Goal: Task Accomplishment & Management: Use online tool/utility

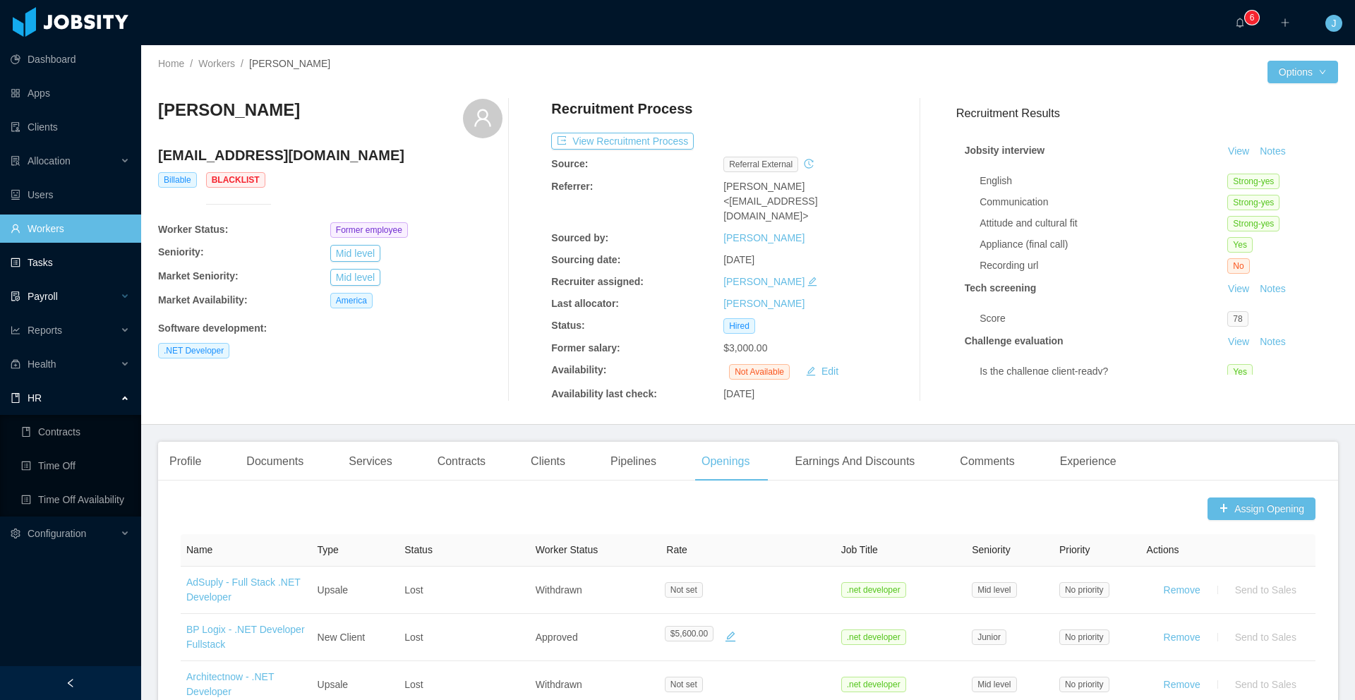
scroll to position [394, 0]
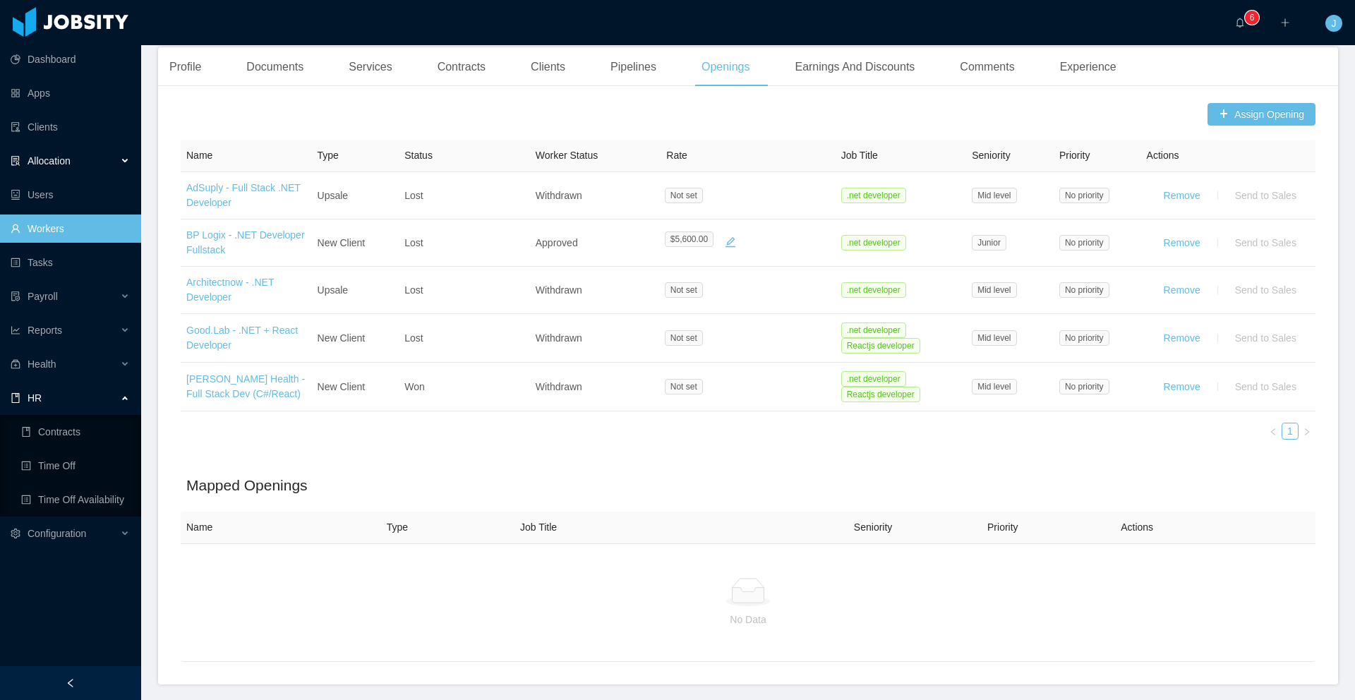
click at [73, 162] on div "Allocation" at bounding box center [70, 161] width 141 height 28
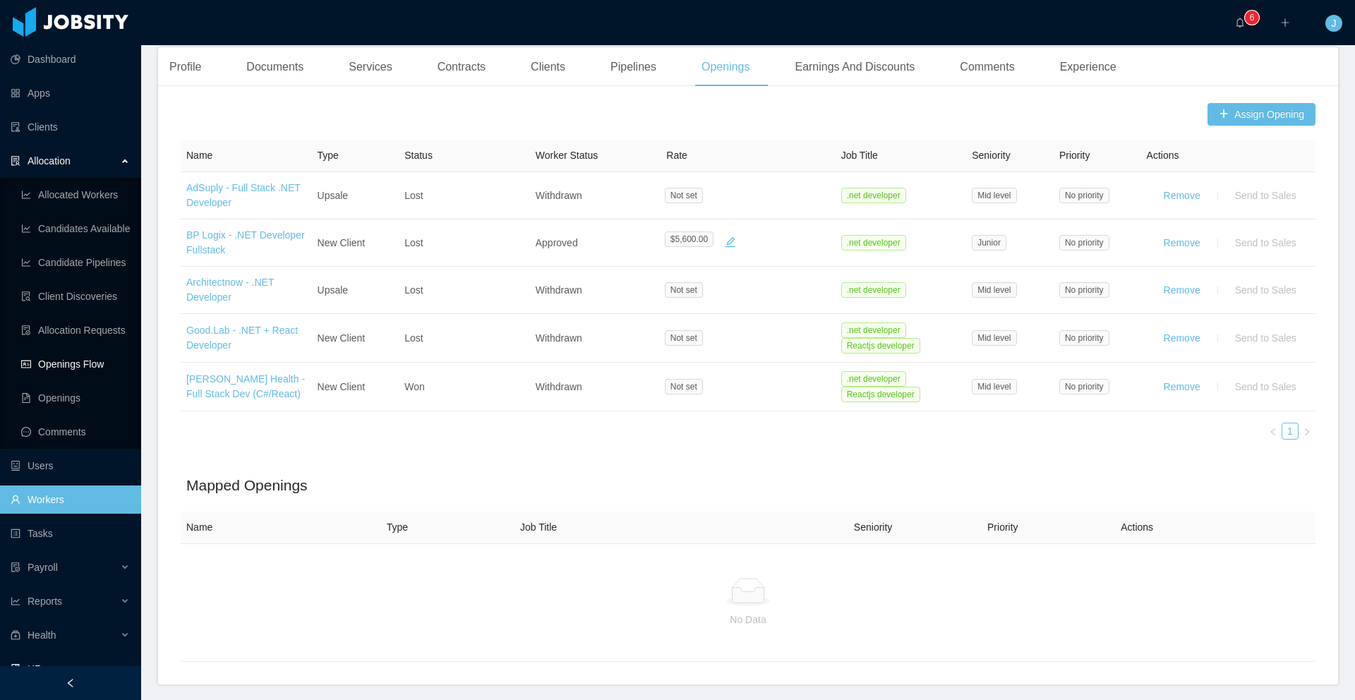
click at [73, 366] on link "Openings Flow" at bounding box center [75, 364] width 109 height 28
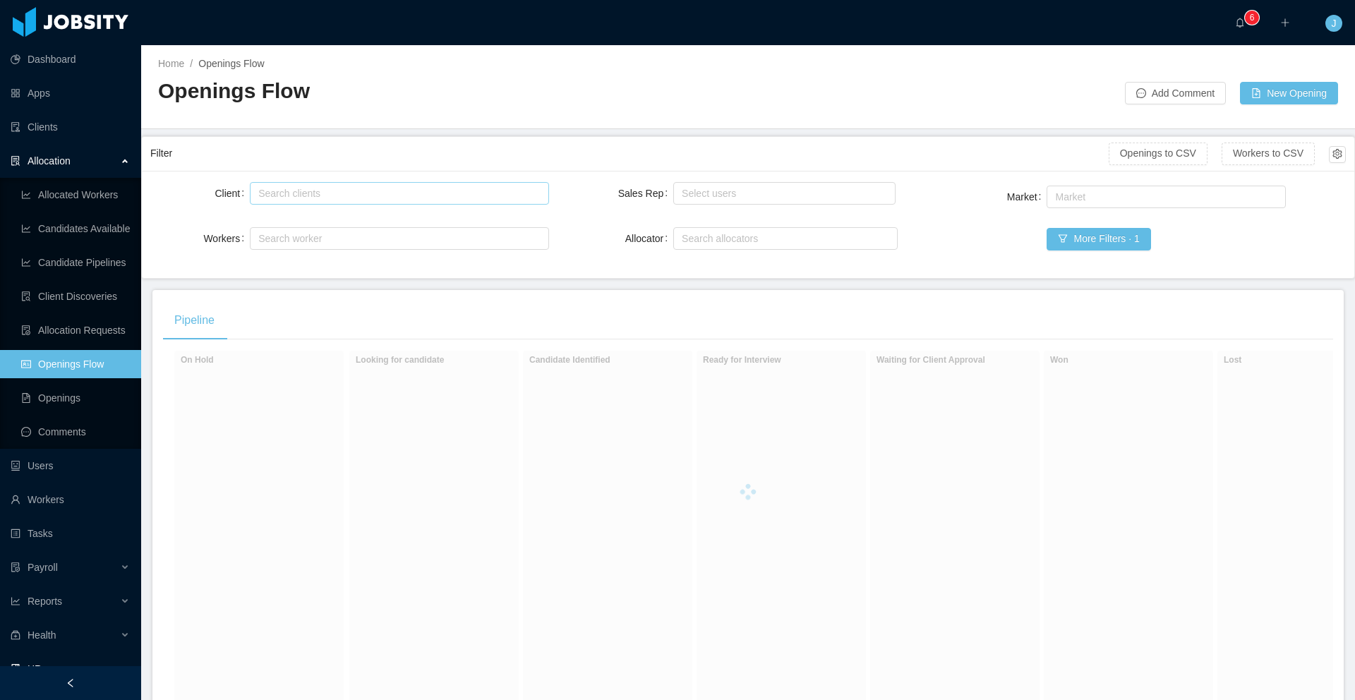
click at [382, 193] on div "Search clients" at bounding box center [395, 193] width 275 height 14
type input "*****"
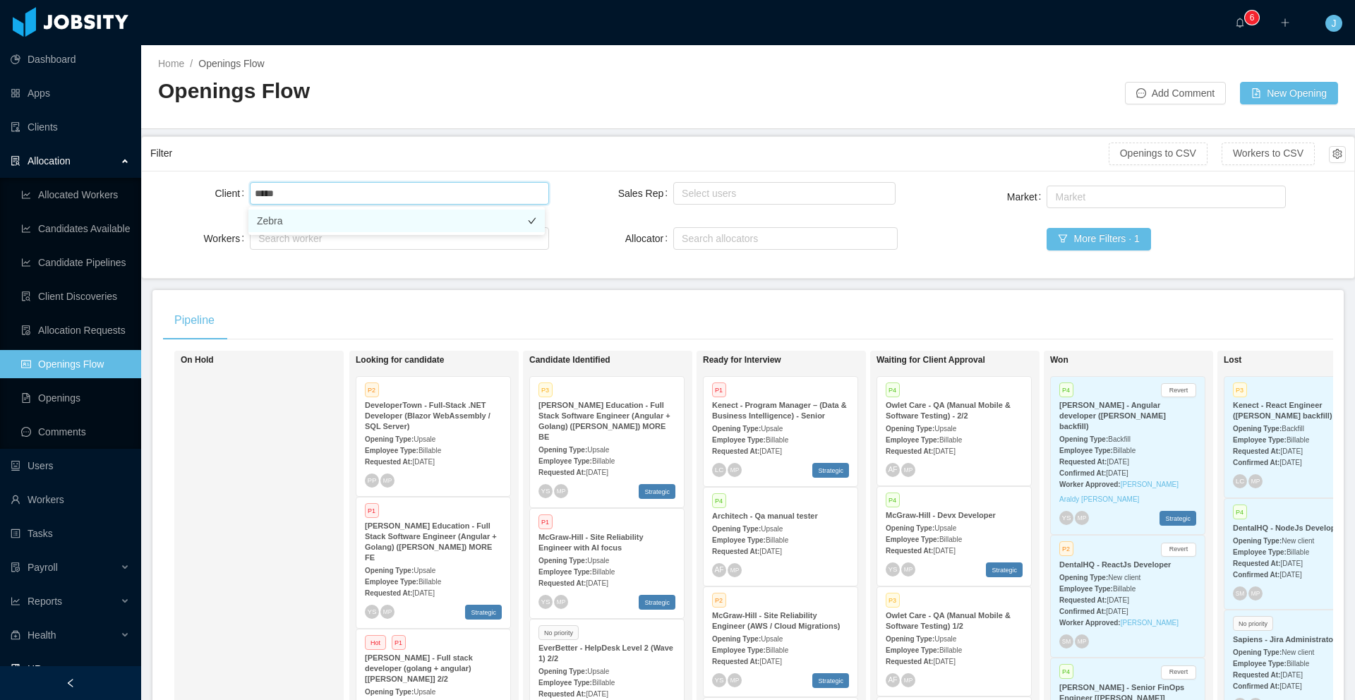
click at [349, 227] on li "Zebra" at bounding box center [396, 221] width 296 height 23
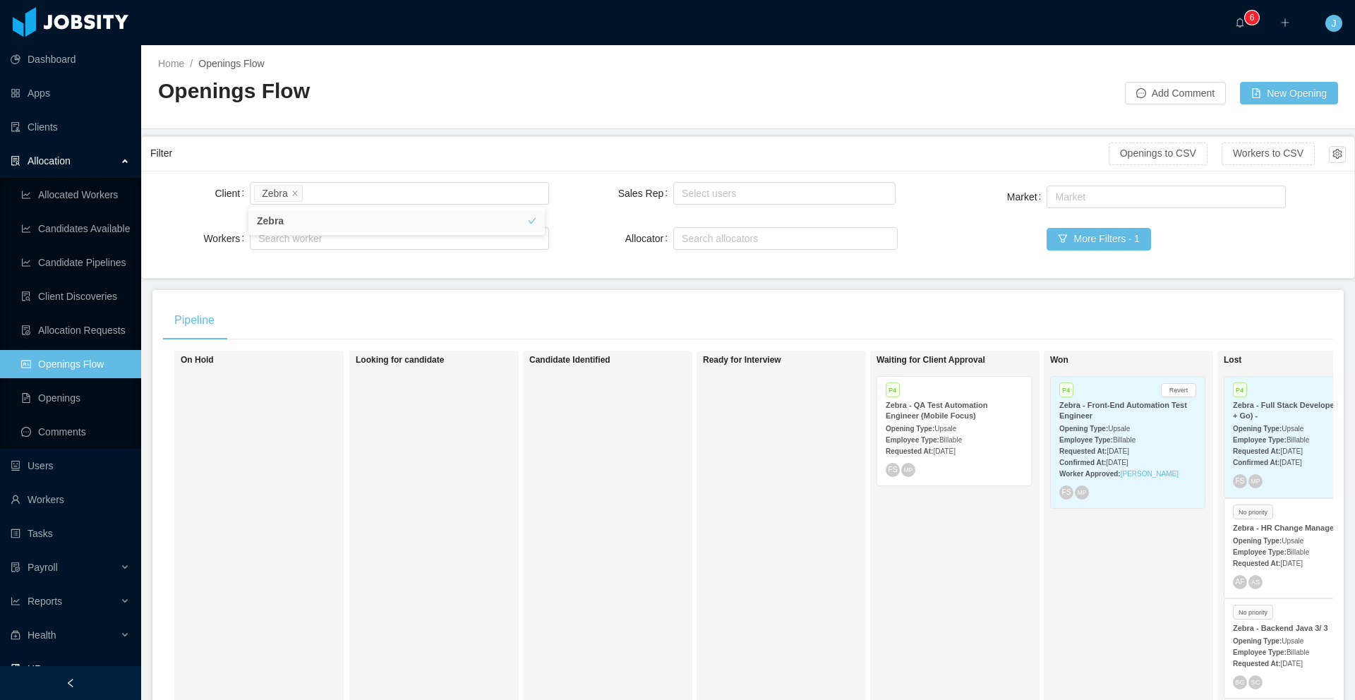
click at [979, 239] on div "Market Market More Filters · 1" at bounding box center [1146, 226] width 399 height 87
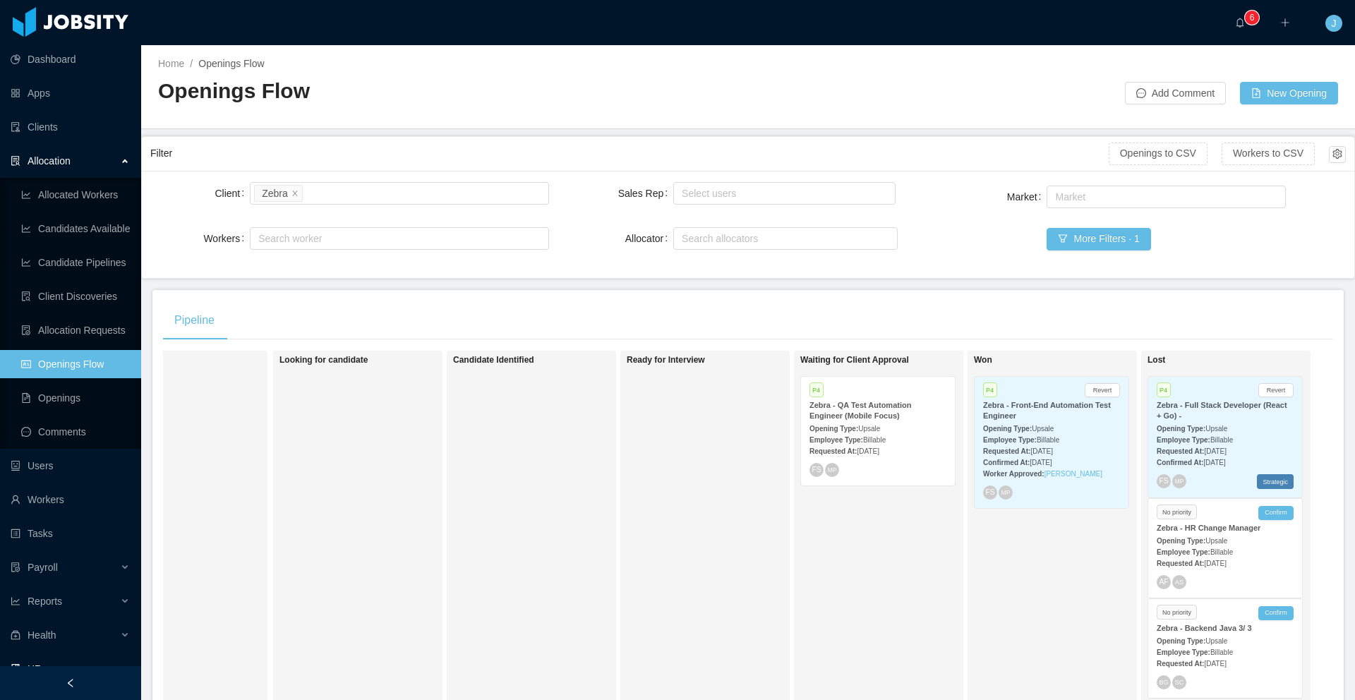
click at [879, 449] on span "[DATE]" at bounding box center [868, 451] width 22 height 8
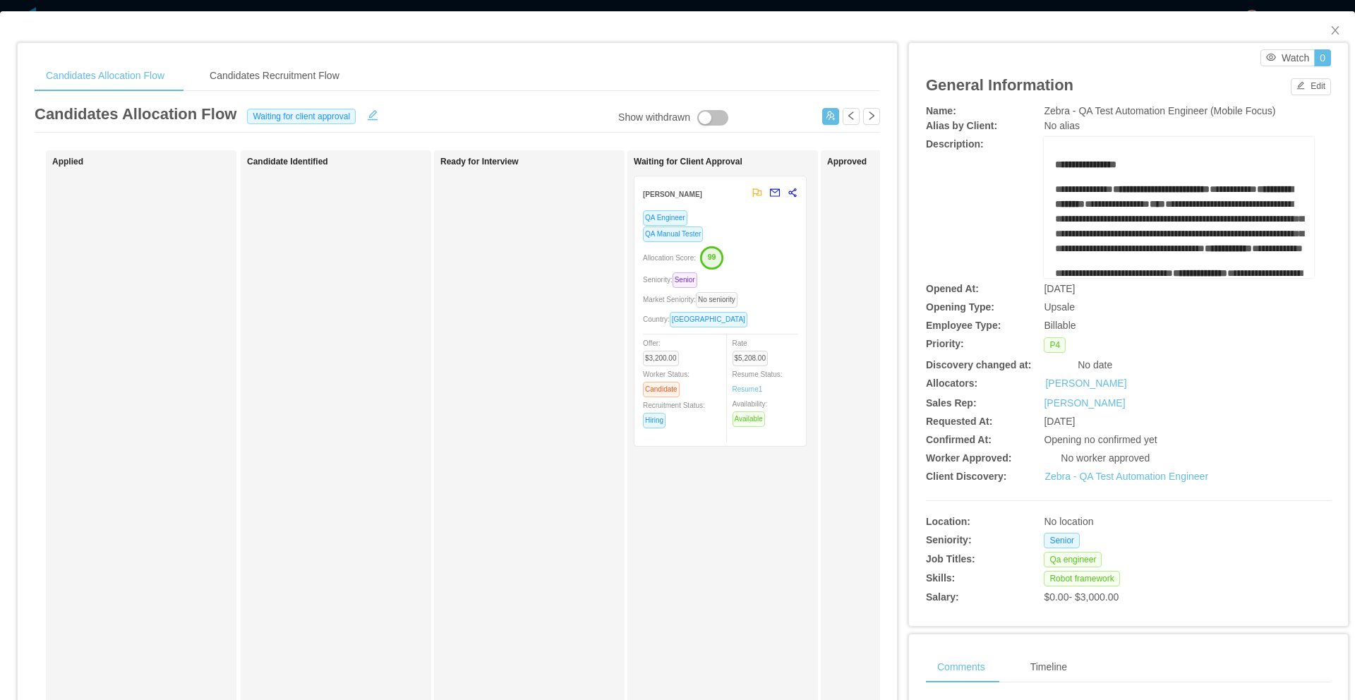
click at [762, 249] on div "Allocation Score: 99" at bounding box center [720, 257] width 155 height 23
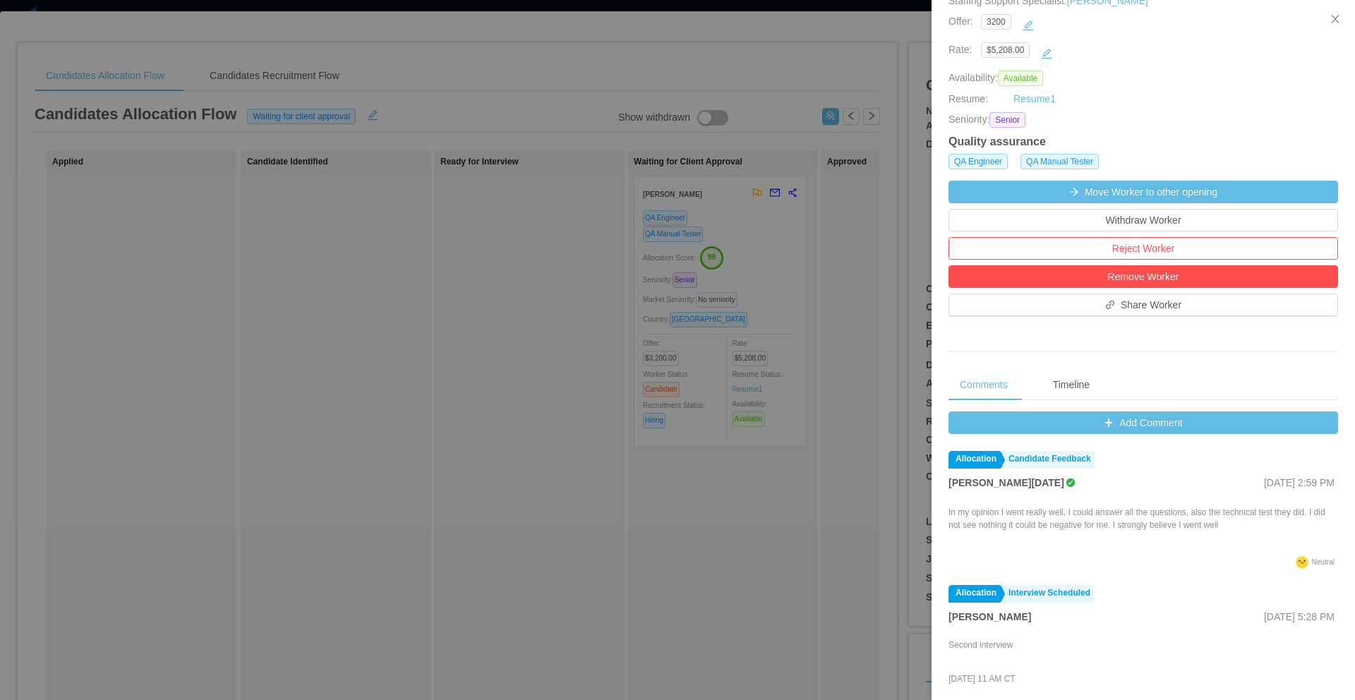
scroll to position [299, 0]
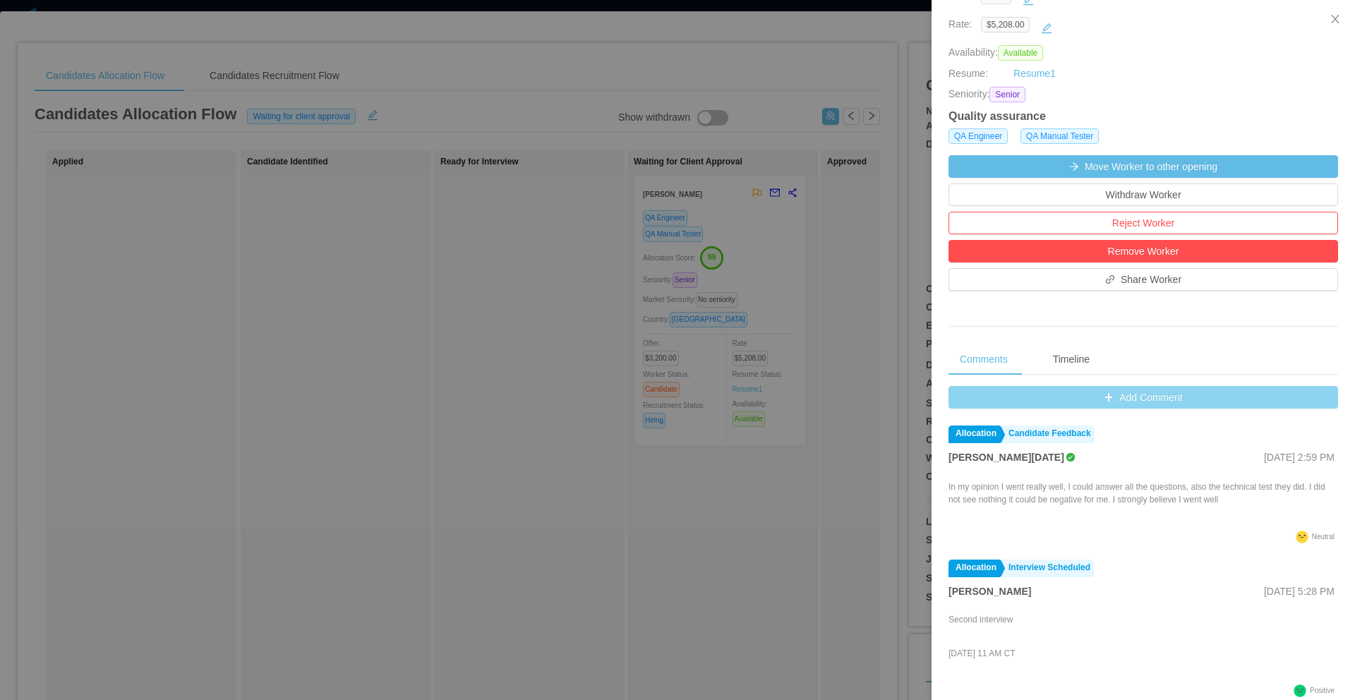
click at [1105, 402] on button "Add Comment" at bounding box center [1143, 397] width 390 height 23
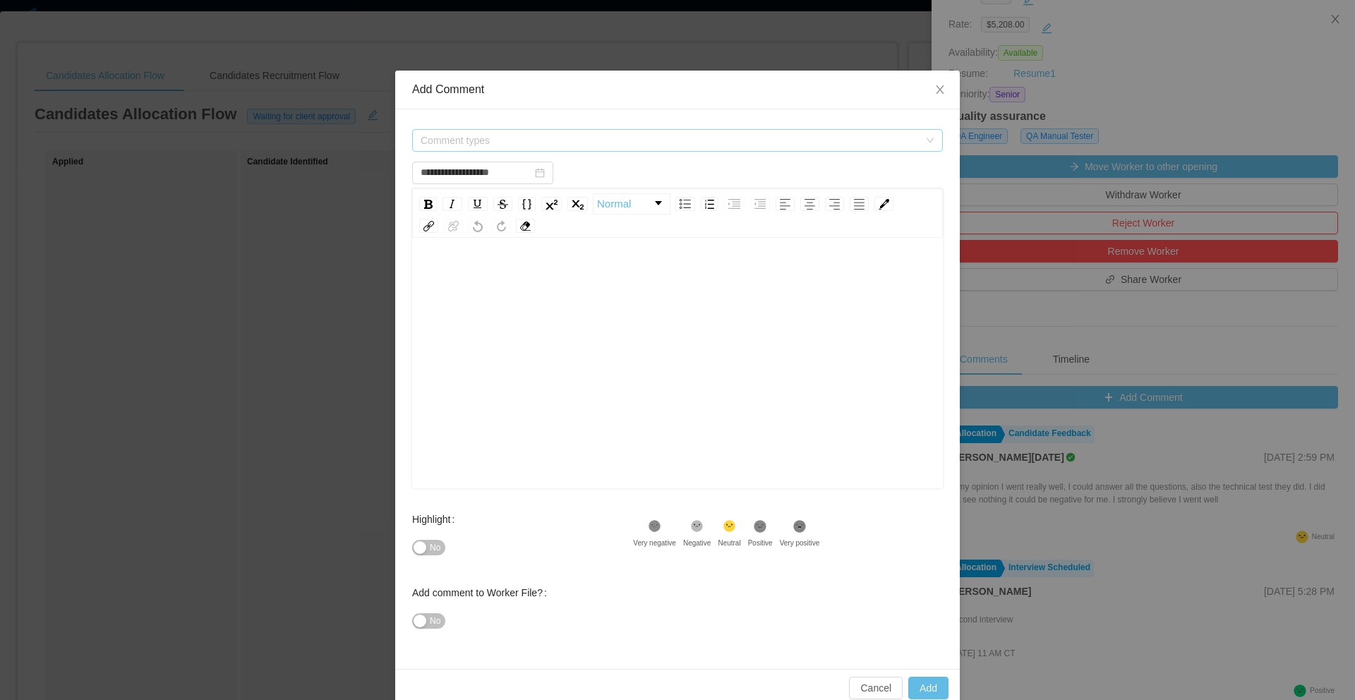
click at [534, 135] on span "Comment types" at bounding box center [670, 140] width 498 height 14
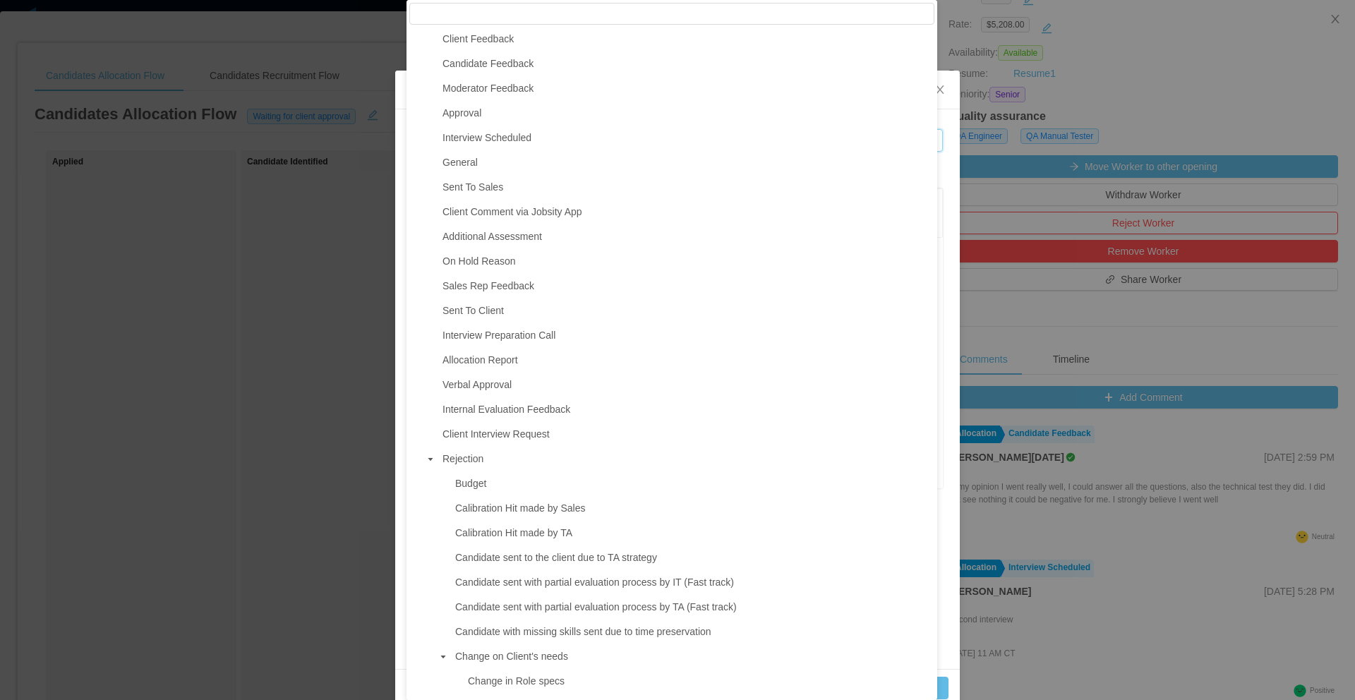
scroll to position [0, 0]
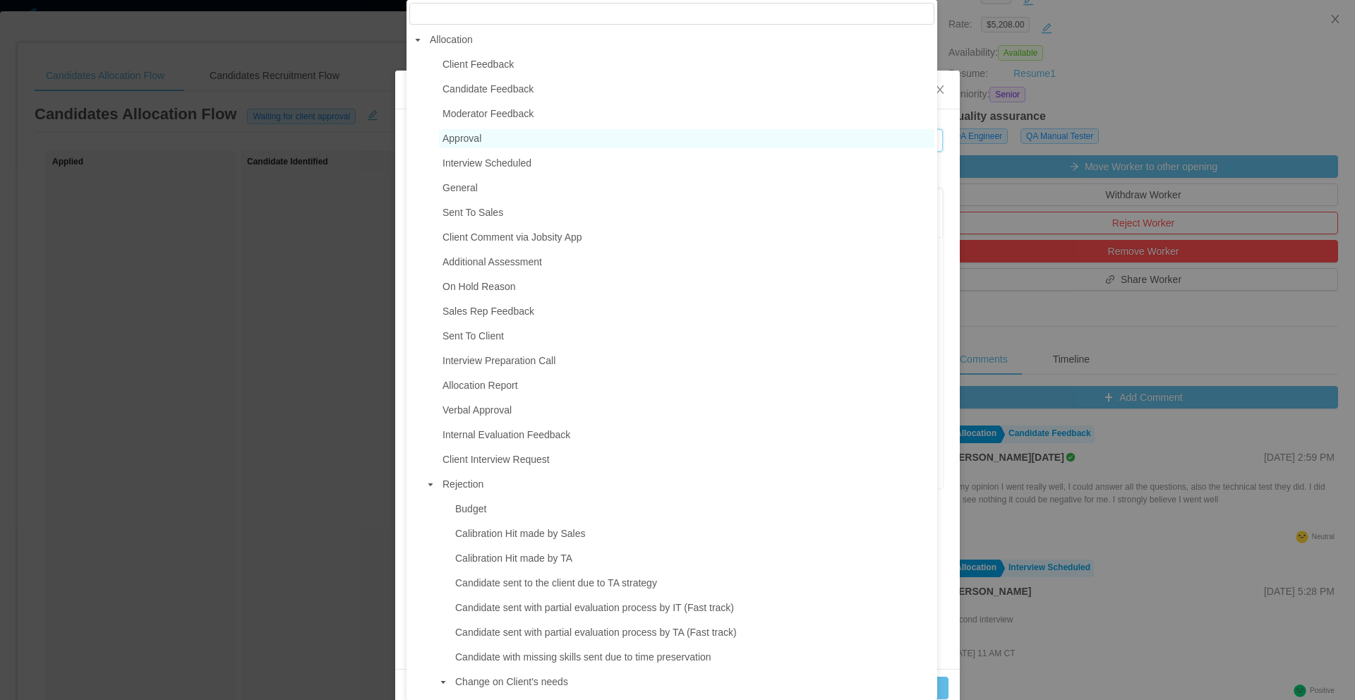
click at [481, 135] on span "Approval" at bounding box center [461, 138] width 39 height 11
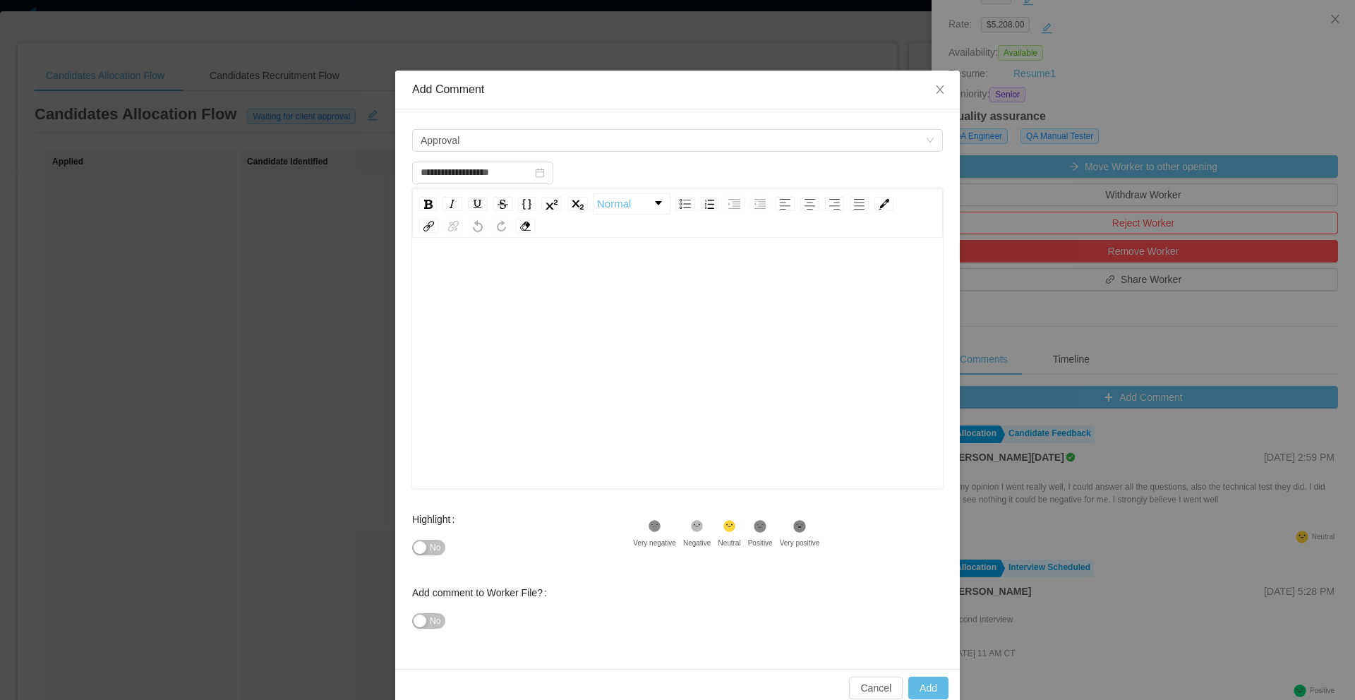
click at [484, 262] on div "rdw-editor" at bounding box center [677, 276] width 509 height 28
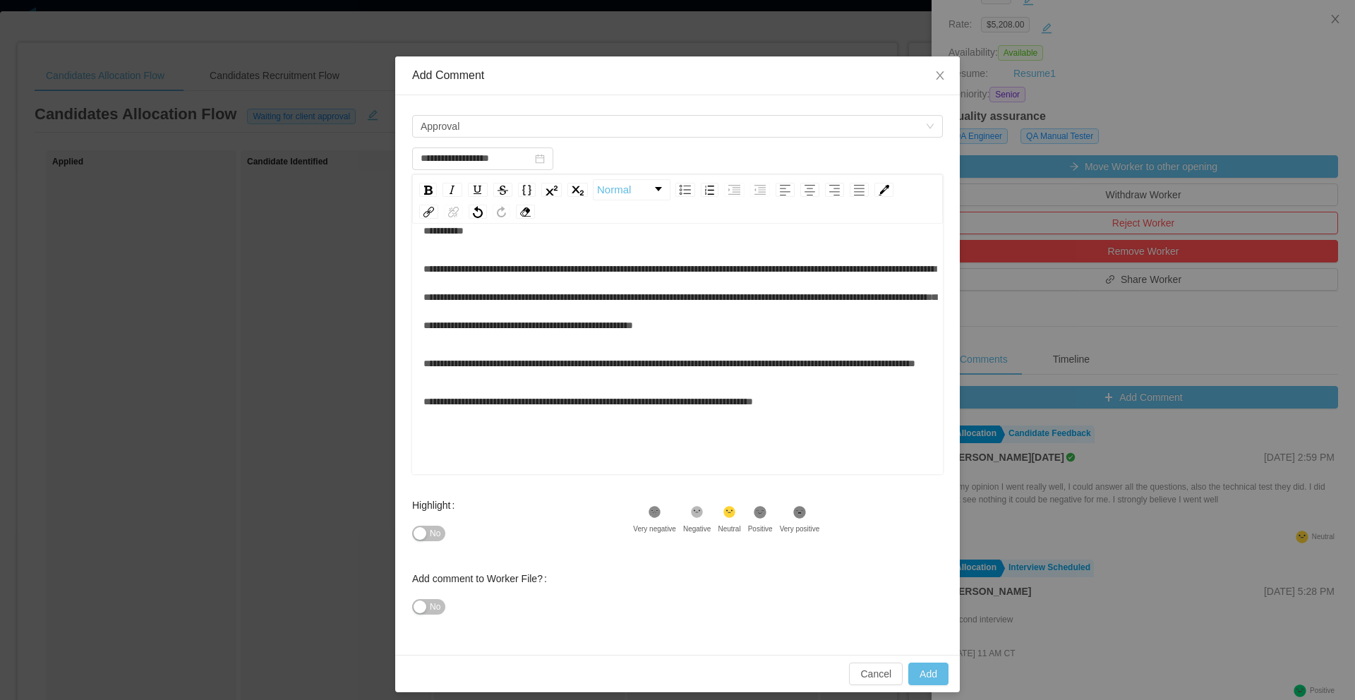
scroll to position [23, 0]
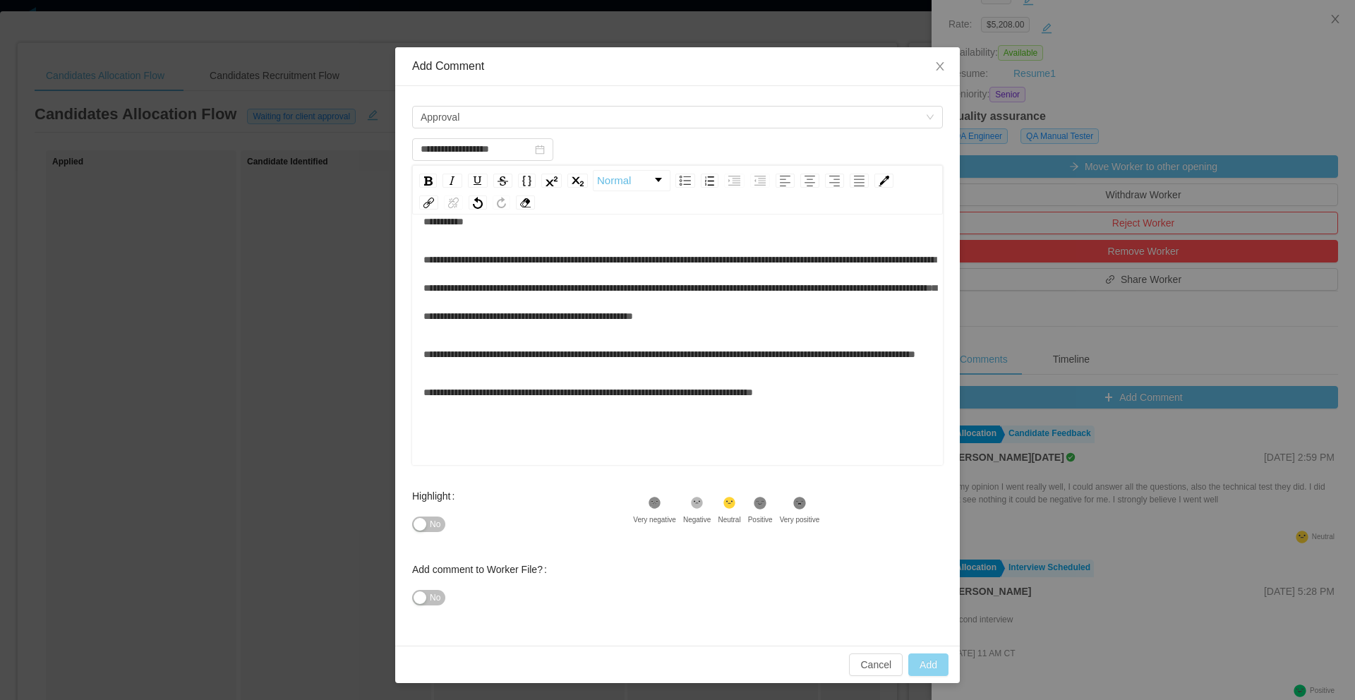
type input "**********"
click at [920, 660] on button "Add" at bounding box center [928, 664] width 40 height 23
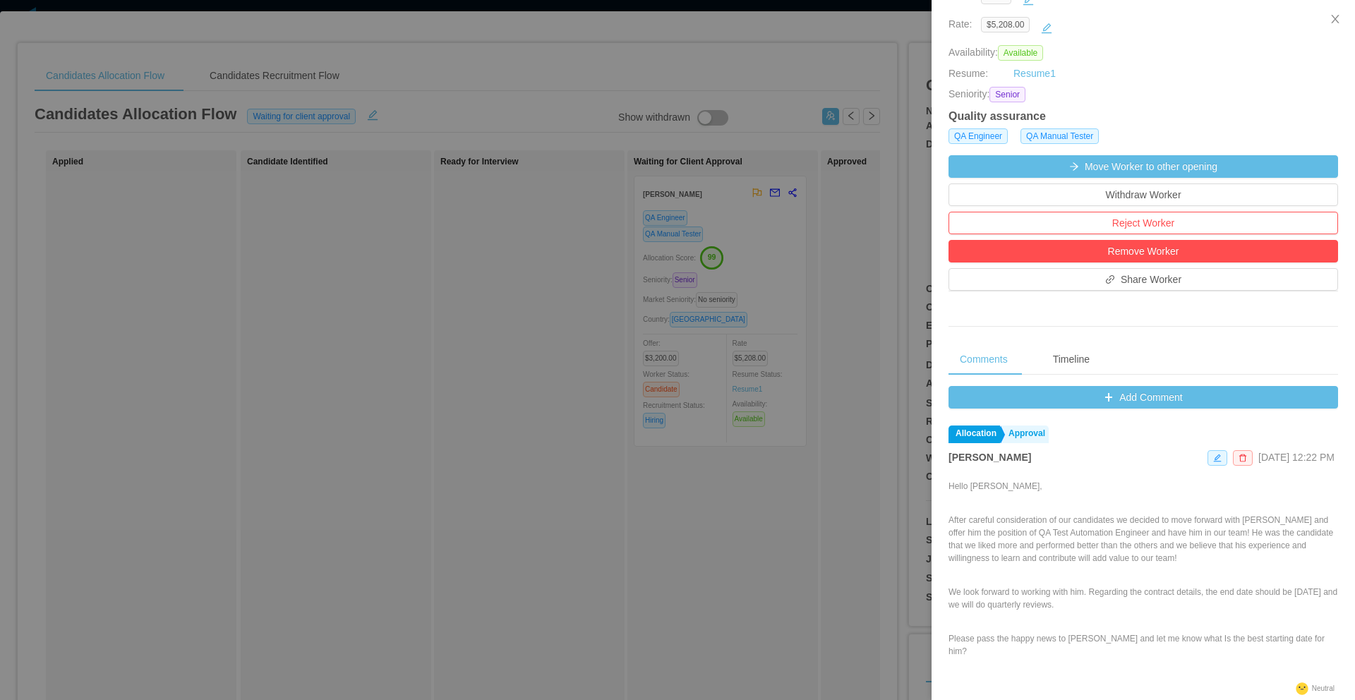
scroll to position [0, 0]
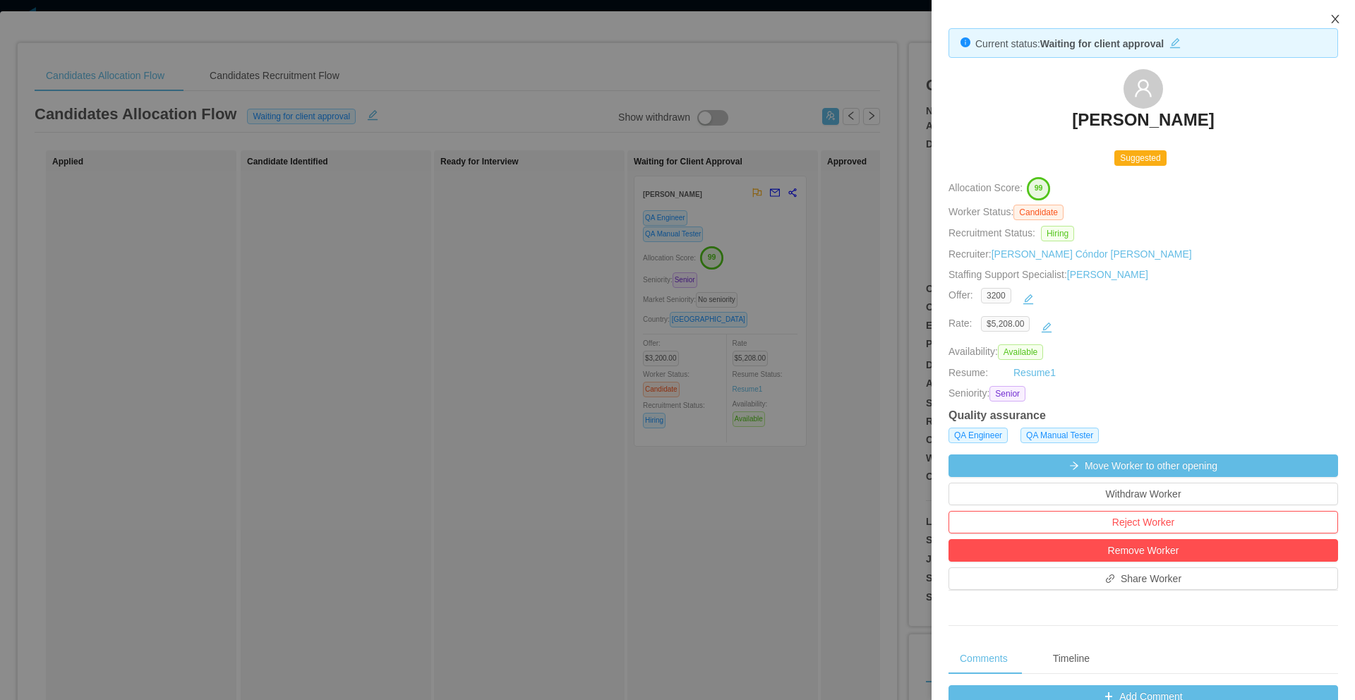
click at [1336, 20] on icon "icon: close" at bounding box center [1334, 18] width 11 height 11
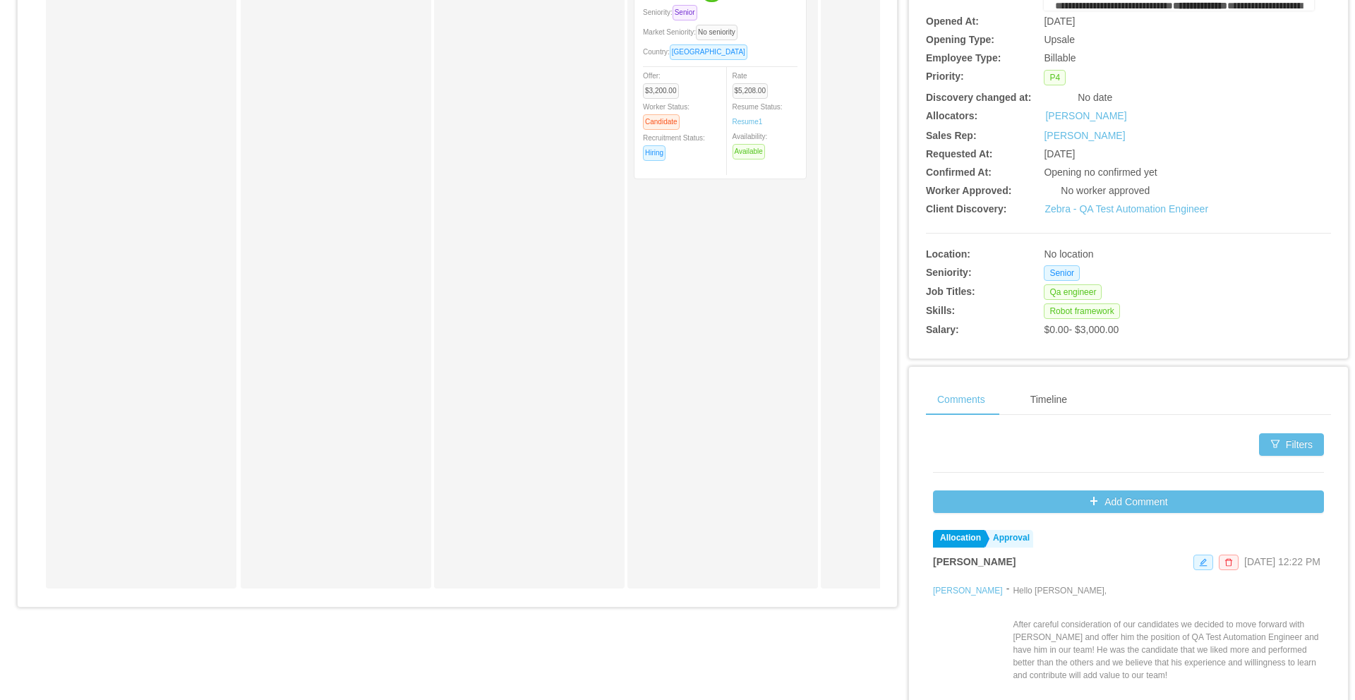
scroll to position [315, 0]
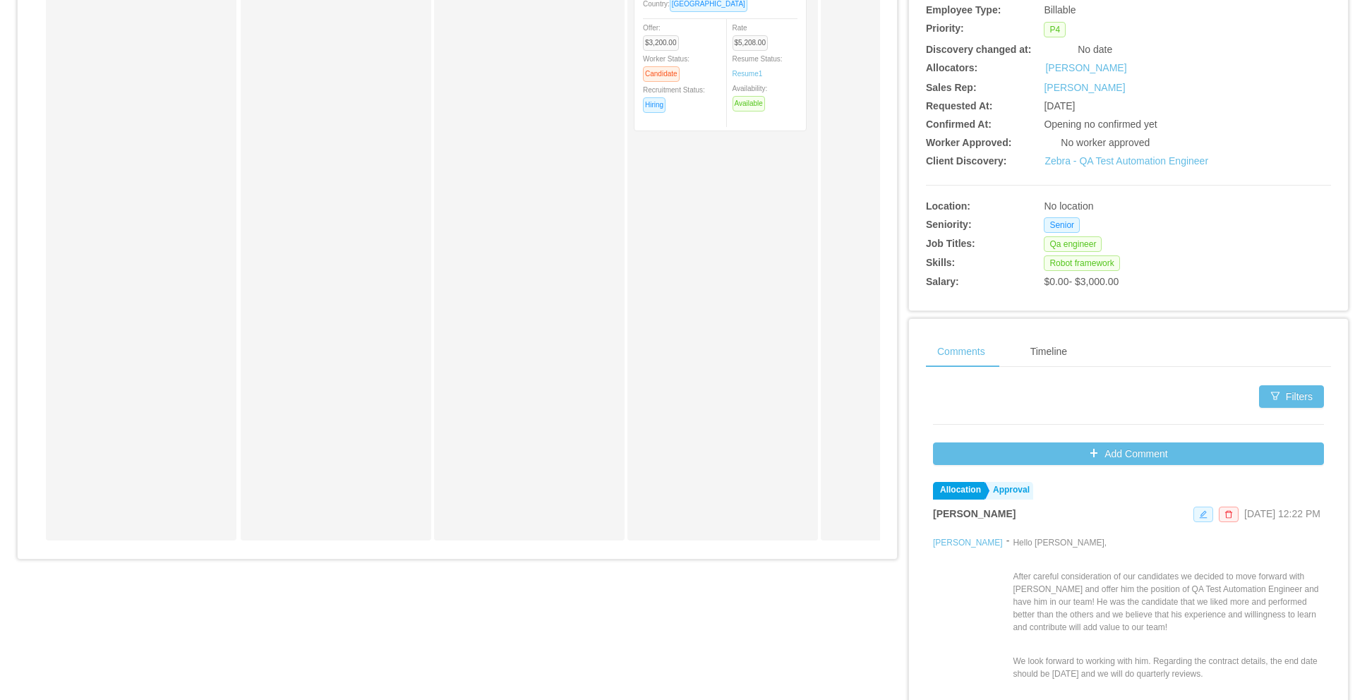
click at [1199, 517] on icon "icon: edit" at bounding box center [1203, 514] width 8 height 8
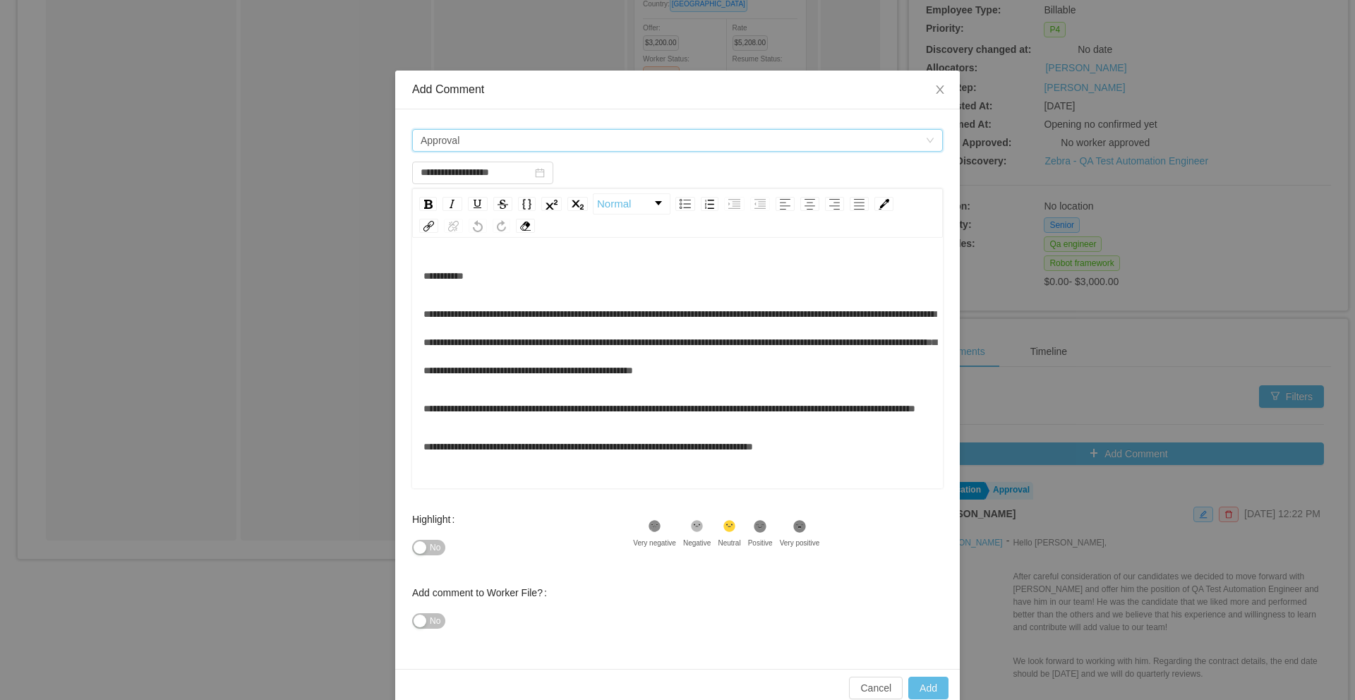
click at [508, 138] on div "Comment types Approval" at bounding box center [673, 140] width 505 height 21
click at [531, 423] on div "**********" at bounding box center [677, 408] width 509 height 28
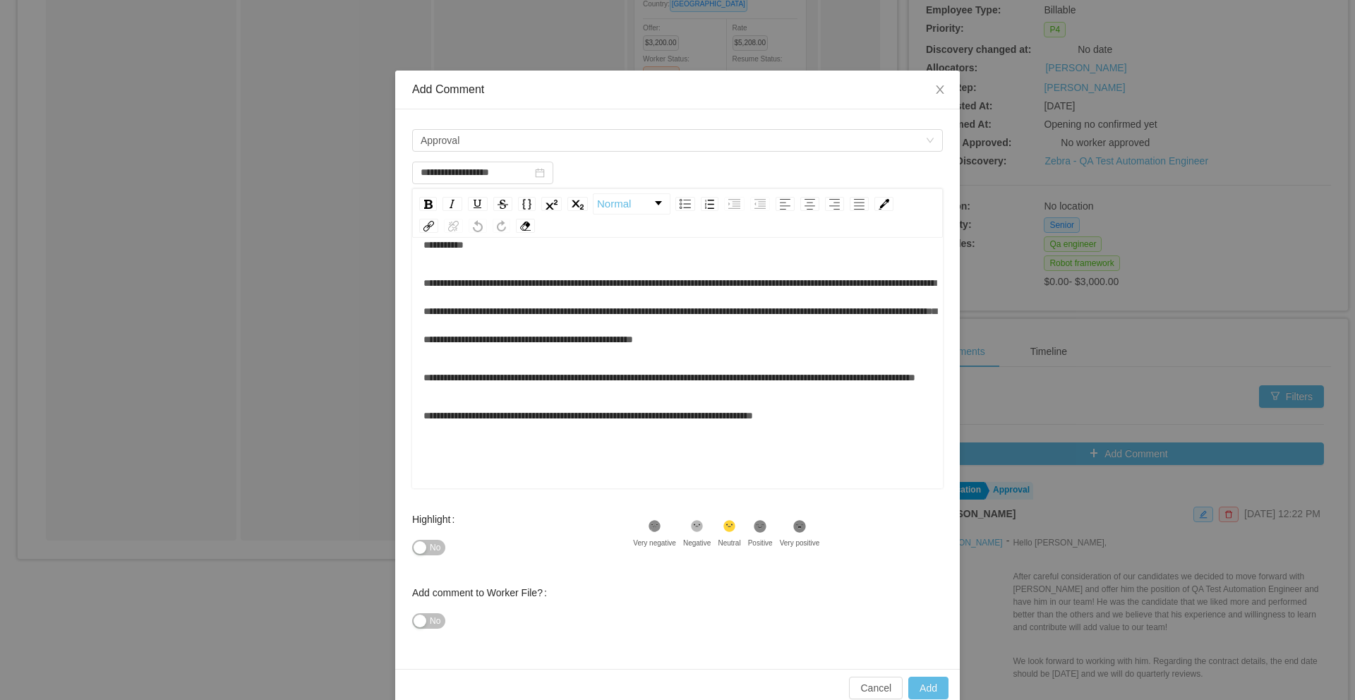
scroll to position [0, 0]
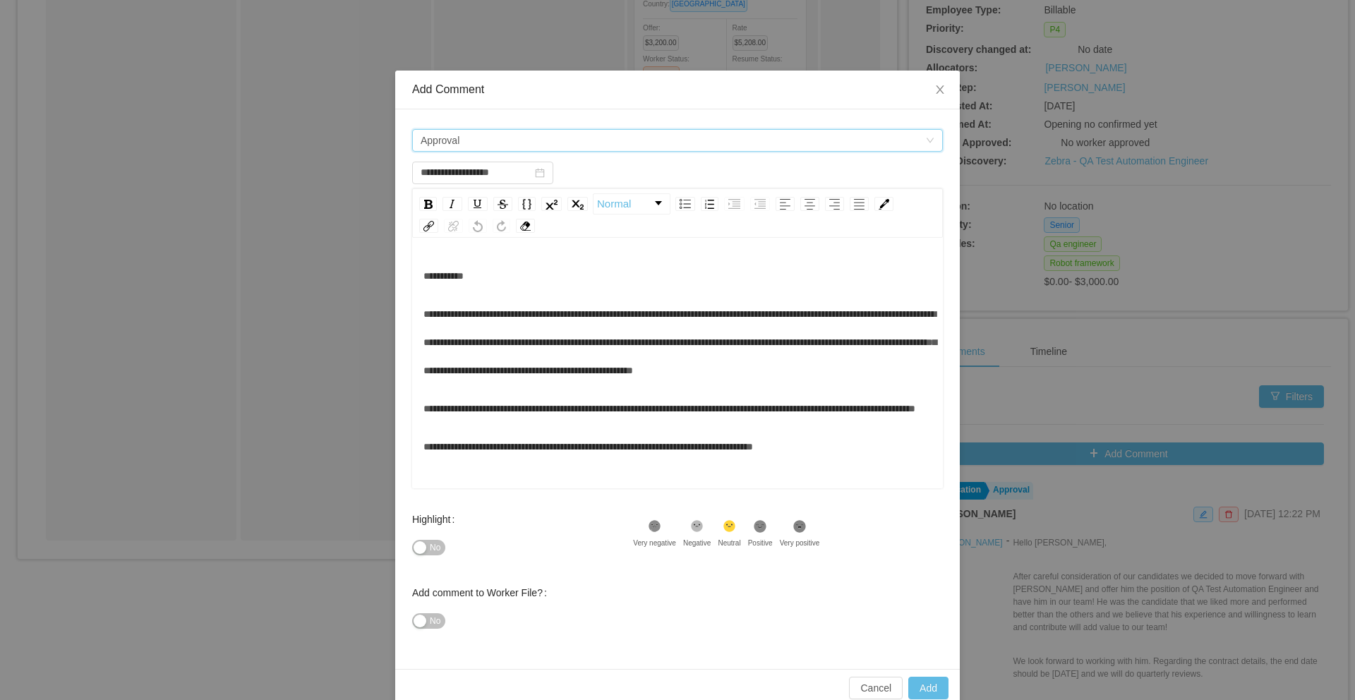
click at [505, 145] on div "Comment types Approval" at bounding box center [673, 140] width 505 height 21
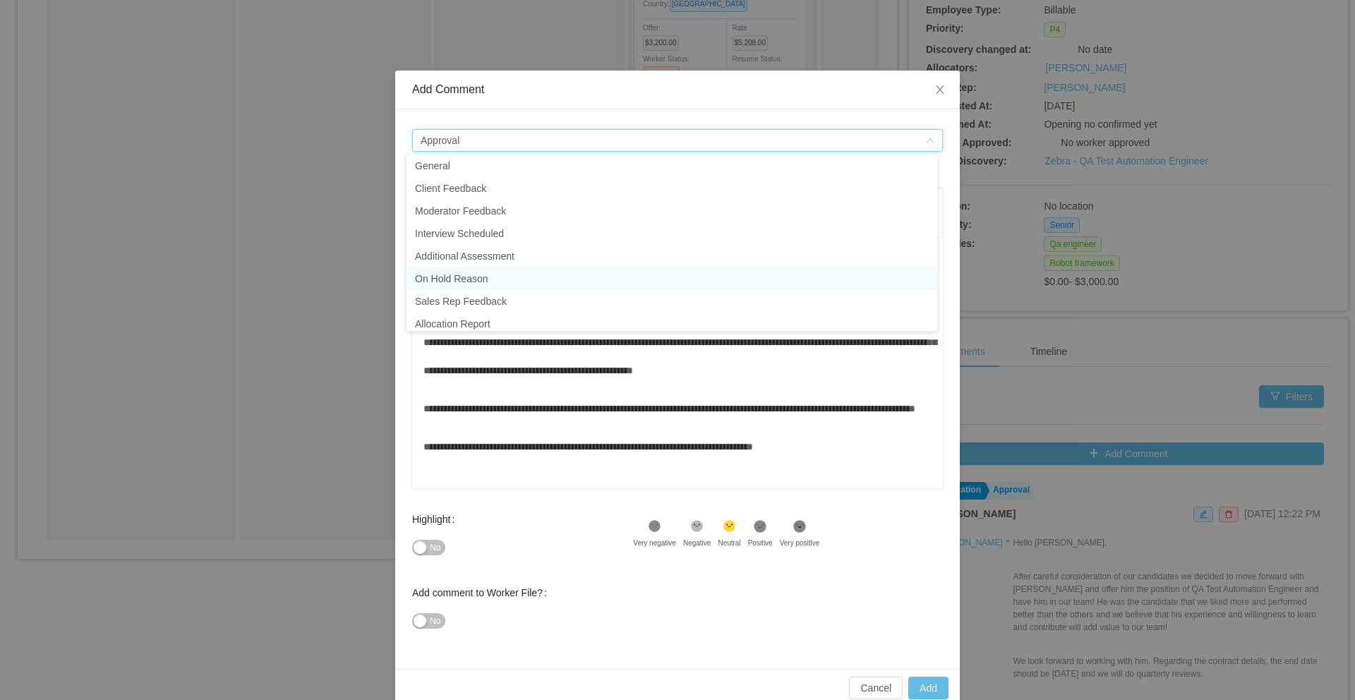
scroll to position [32, 0]
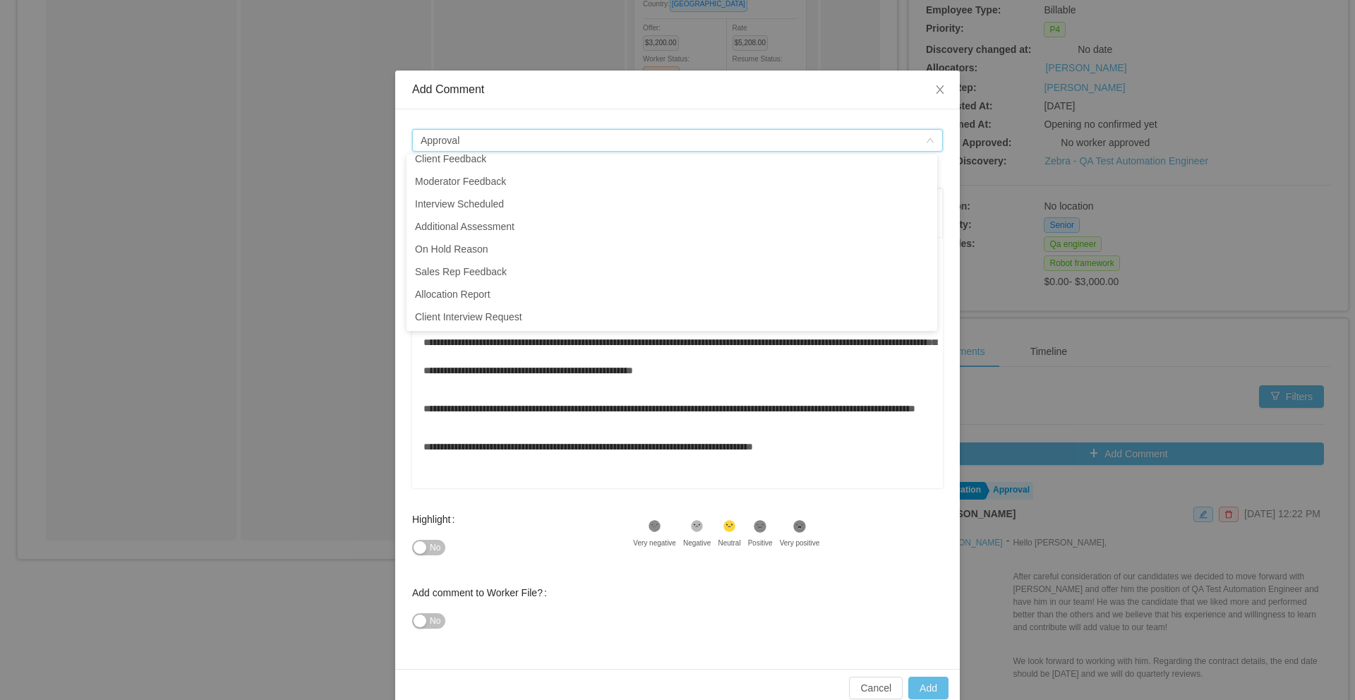
click at [509, 375] on span "**********" at bounding box center [679, 342] width 513 height 66
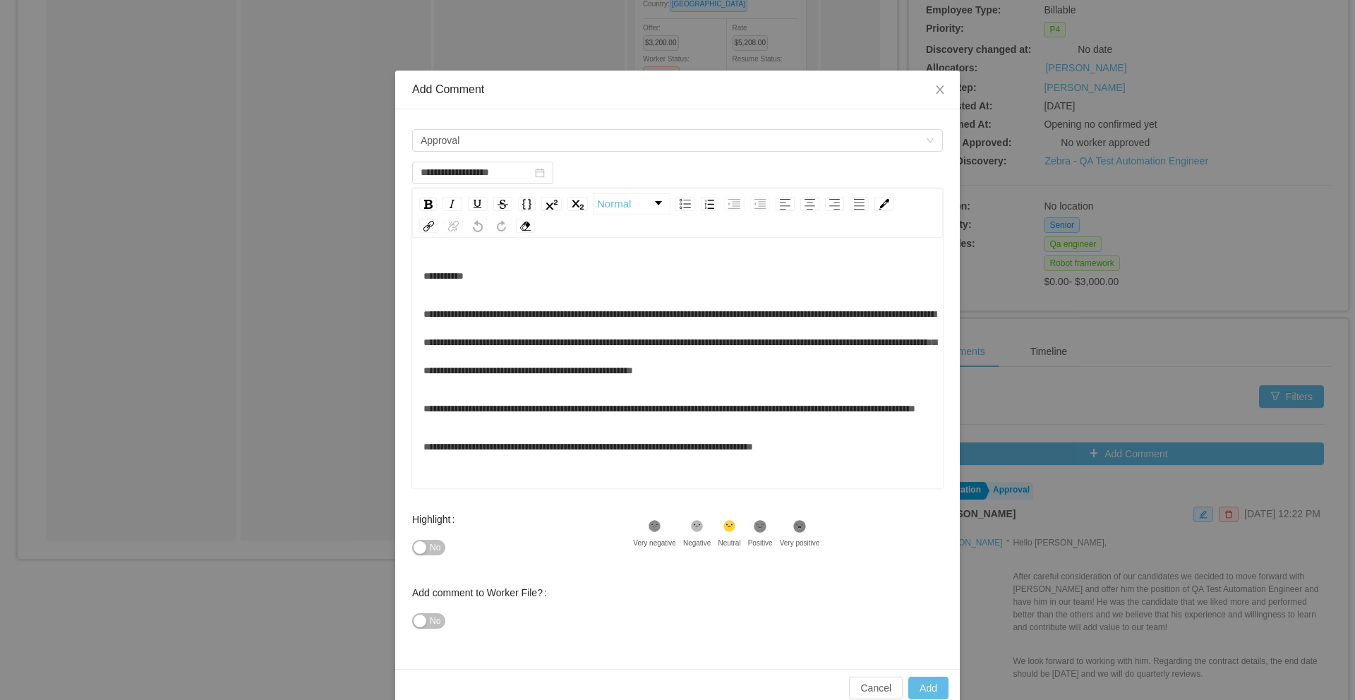
click at [648, 421] on div "**********" at bounding box center [677, 361] width 509 height 199
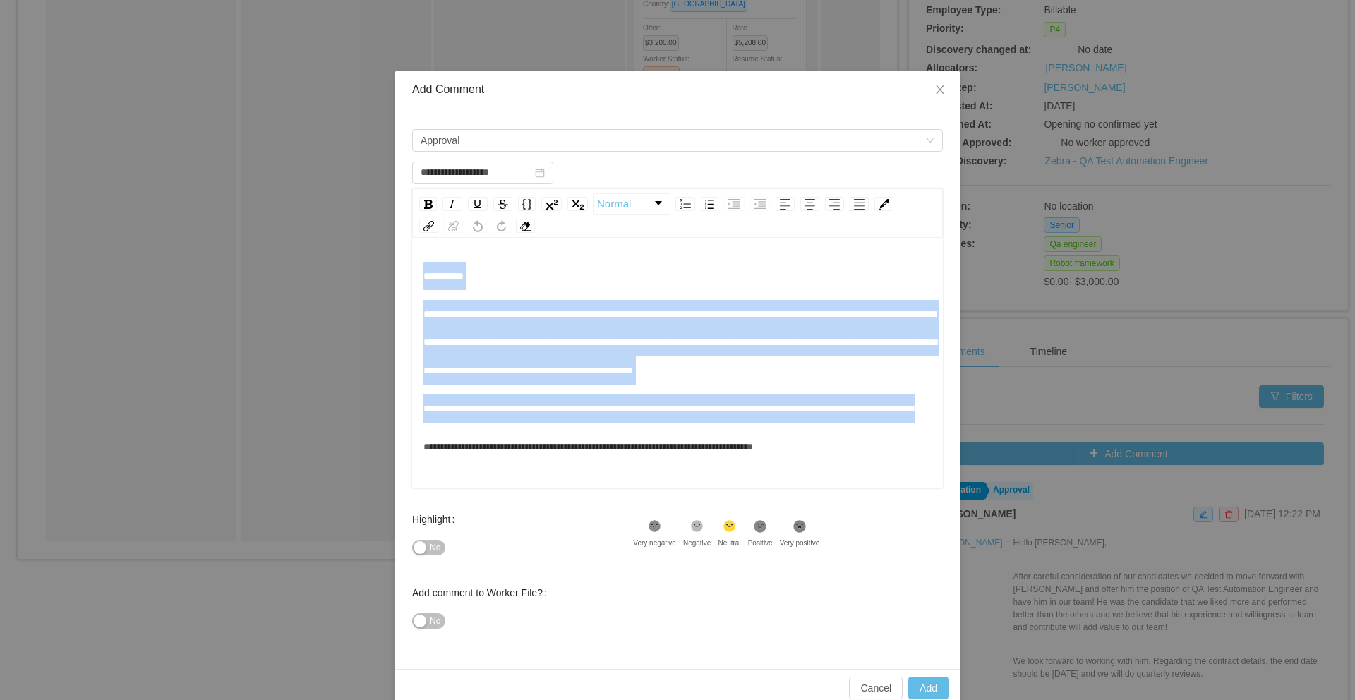
drag, startPoint x: 569, startPoint y: 469, endPoint x: 396, endPoint y: 276, distance: 259.3
click at [396, 276] on div "**********" at bounding box center [677, 389] width 565 height 560
copy div "**********"
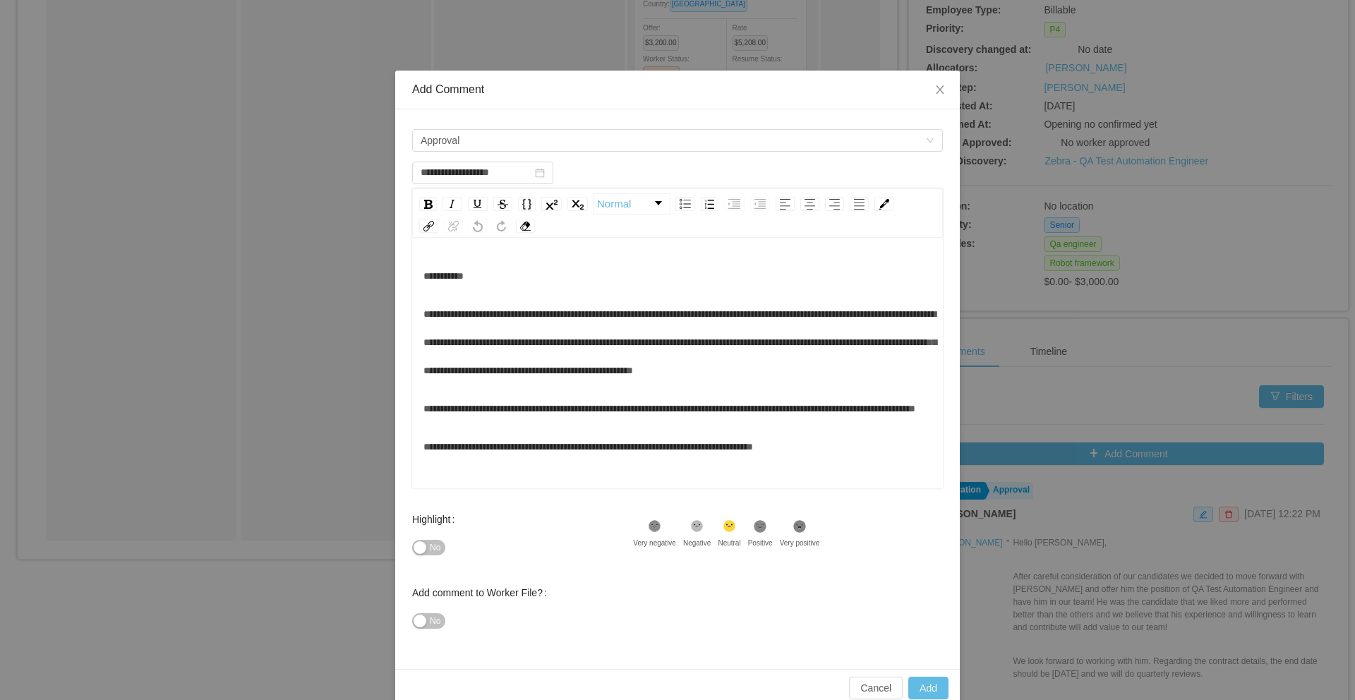
click at [1062, 484] on div "**********" at bounding box center [677, 350] width 1355 height 700
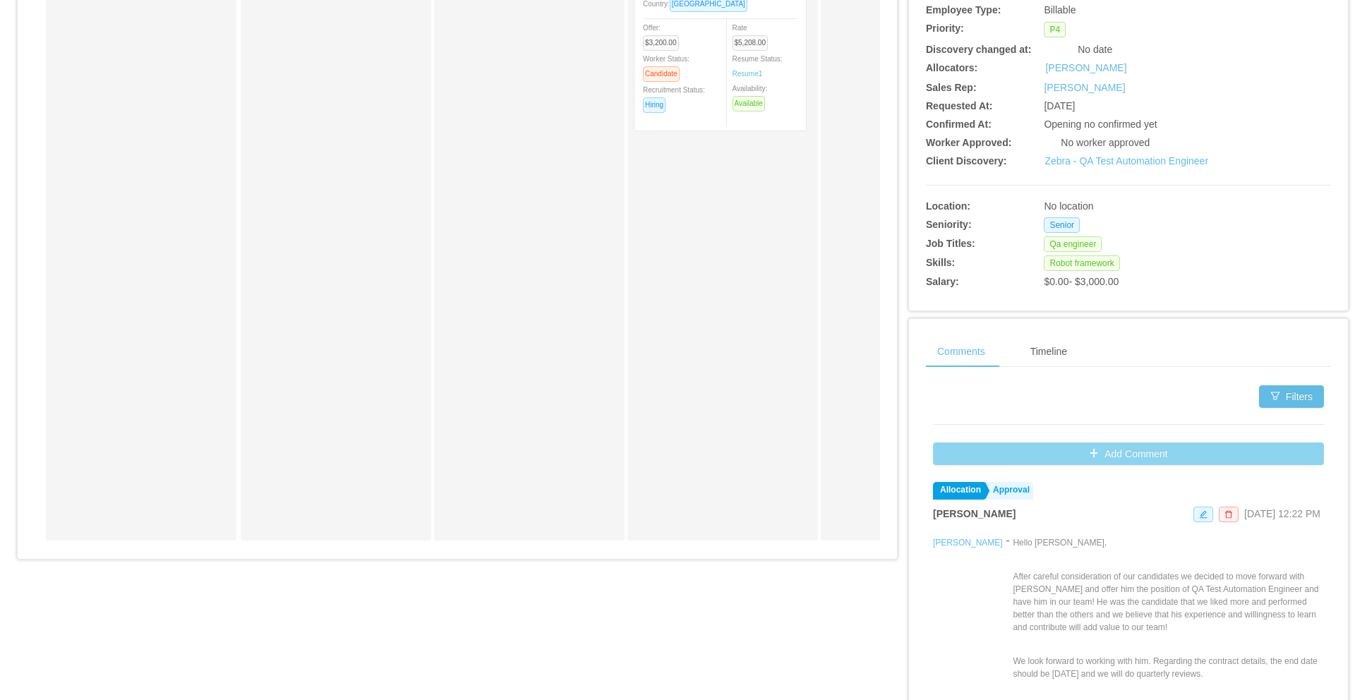
click at [1084, 459] on button "Add Comment" at bounding box center [1128, 453] width 391 height 23
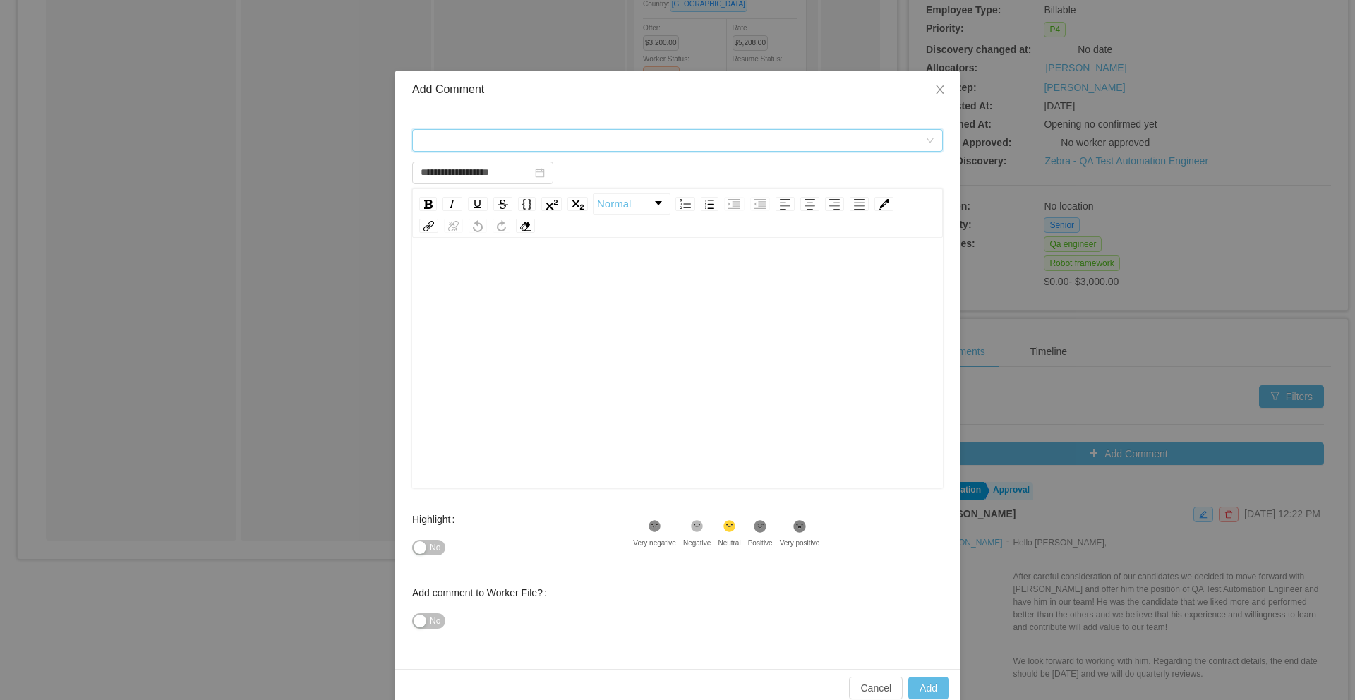
click at [516, 133] on div "Comment types" at bounding box center [673, 140] width 505 height 21
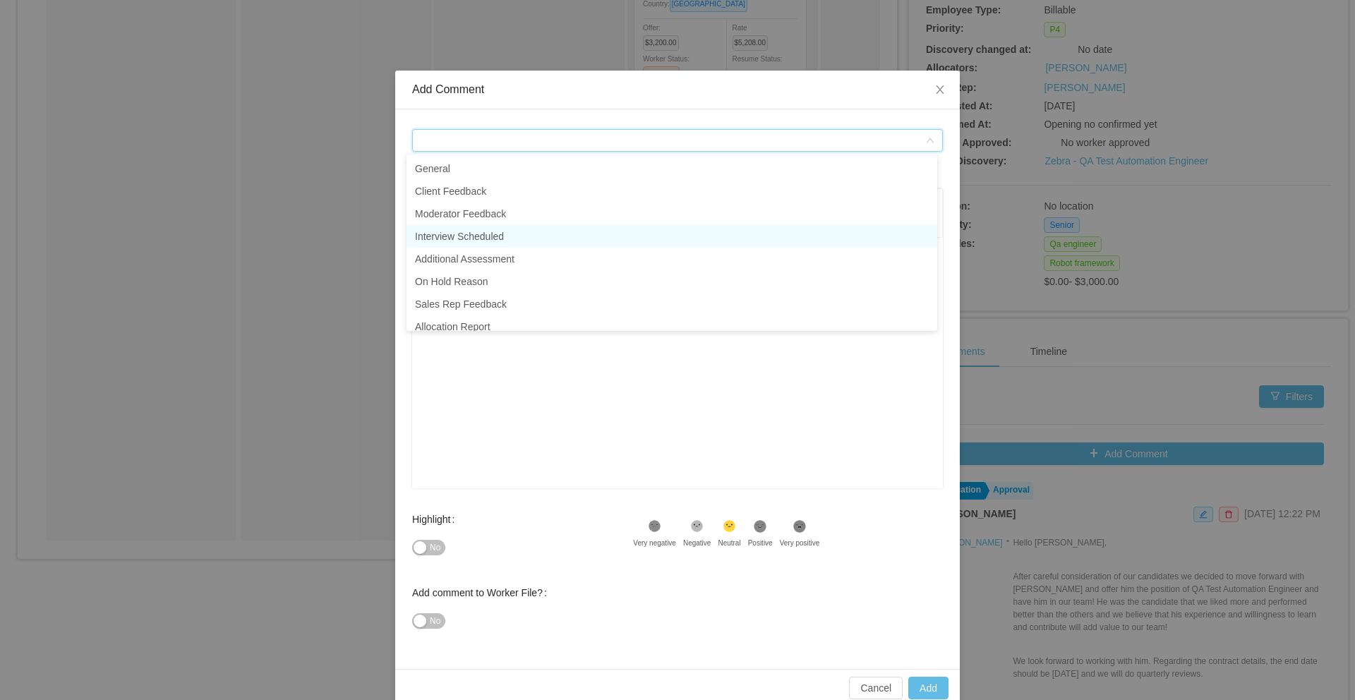
scroll to position [32, 0]
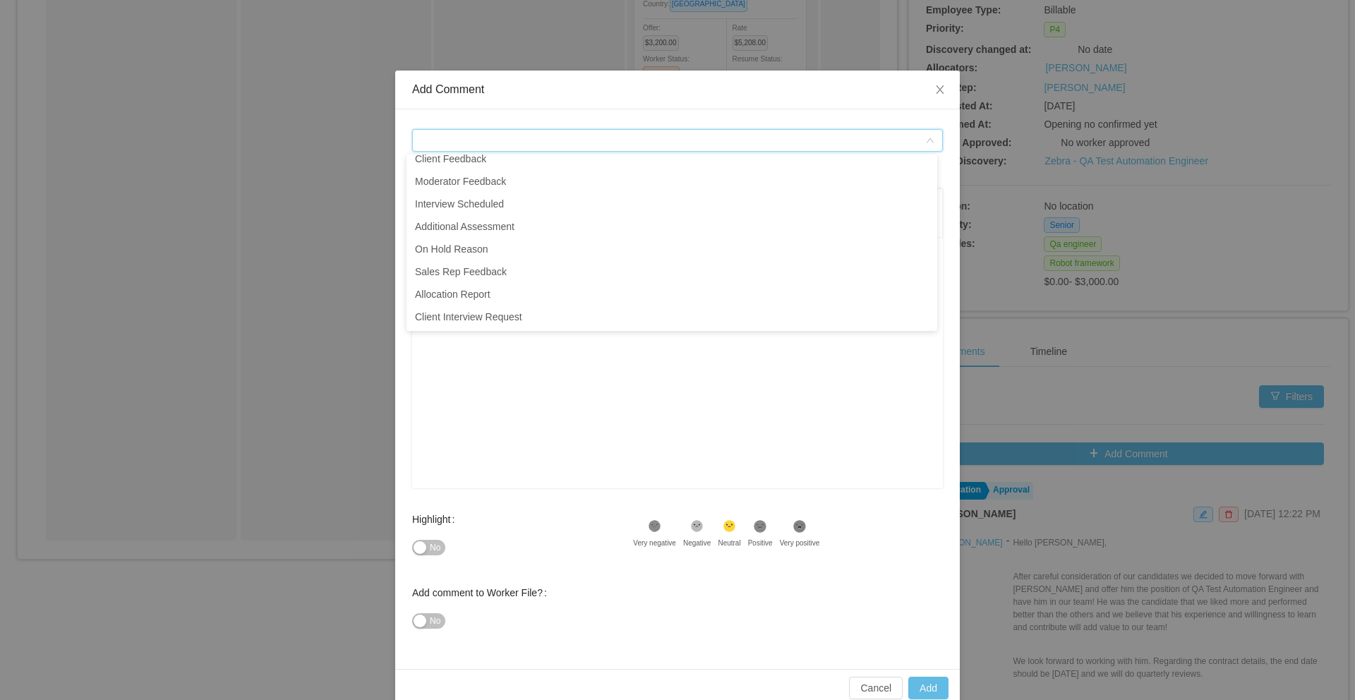
click at [501, 376] on div "rdw-editor" at bounding box center [677, 385] width 509 height 247
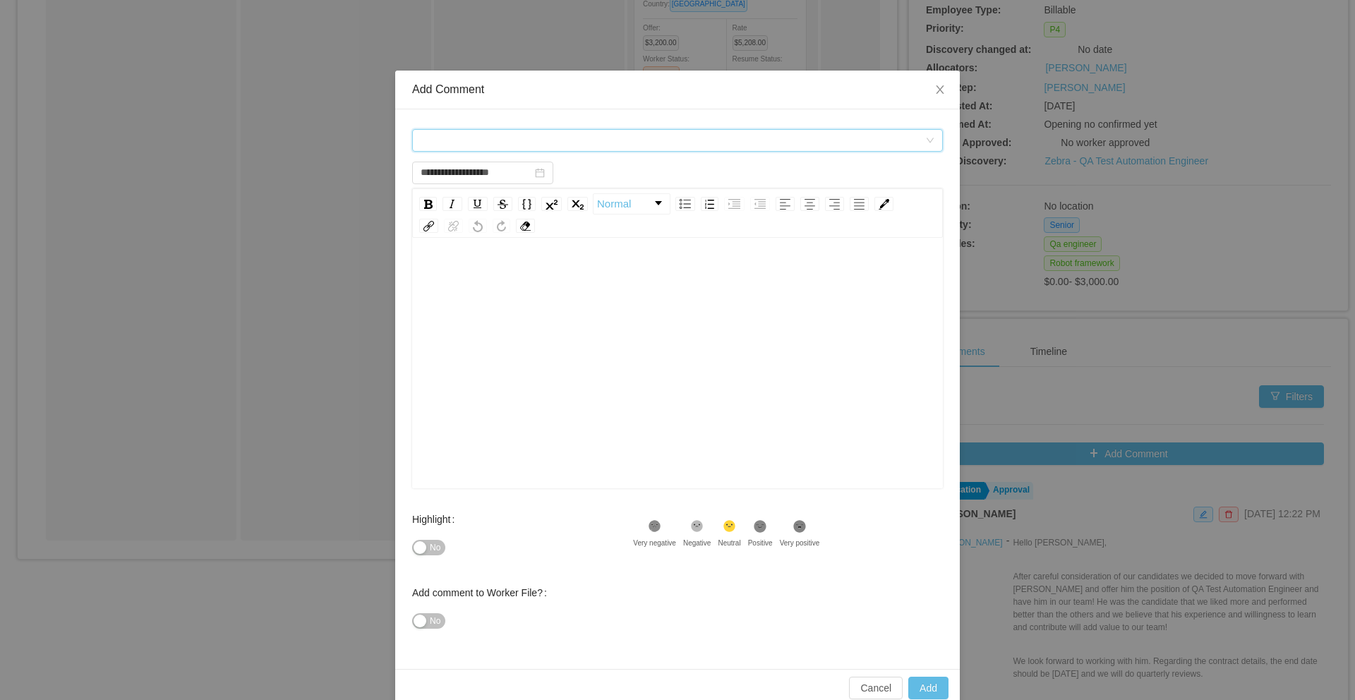
click at [571, 143] on div "Comment types" at bounding box center [673, 140] width 505 height 21
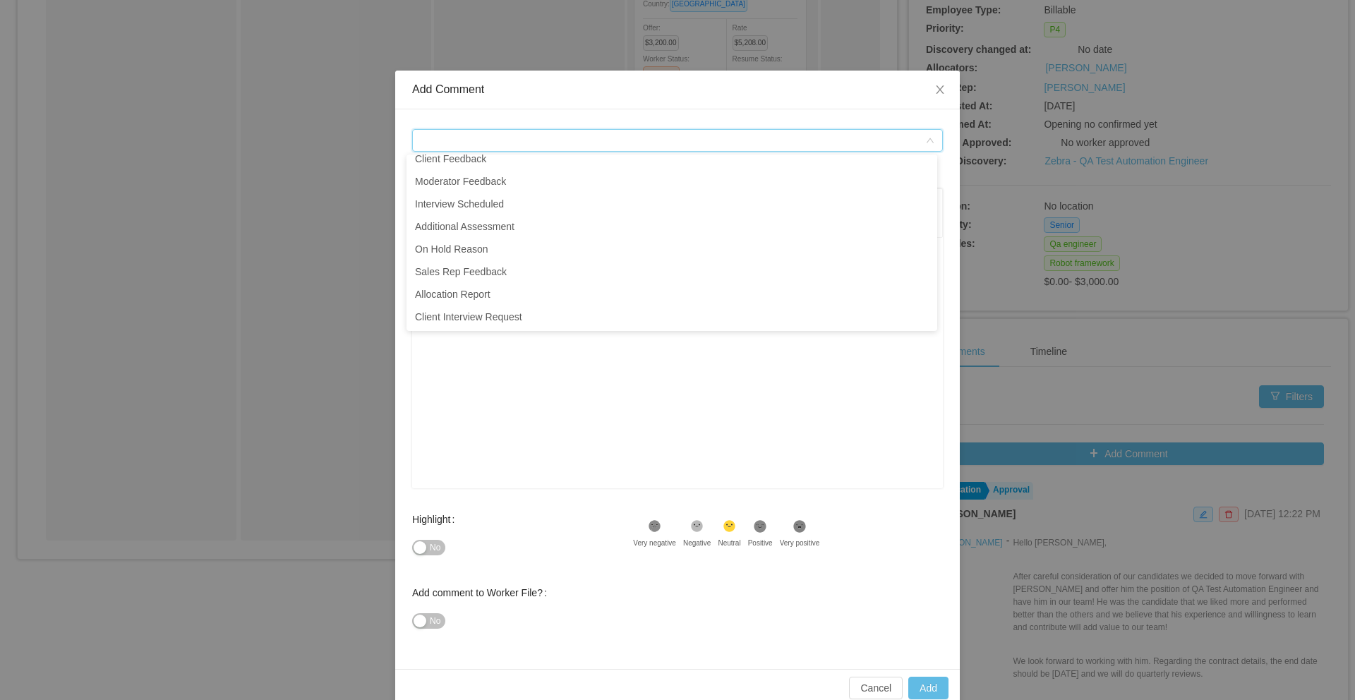
click at [524, 381] on div "rdw-editor" at bounding box center [677, 385] width 509 height 247
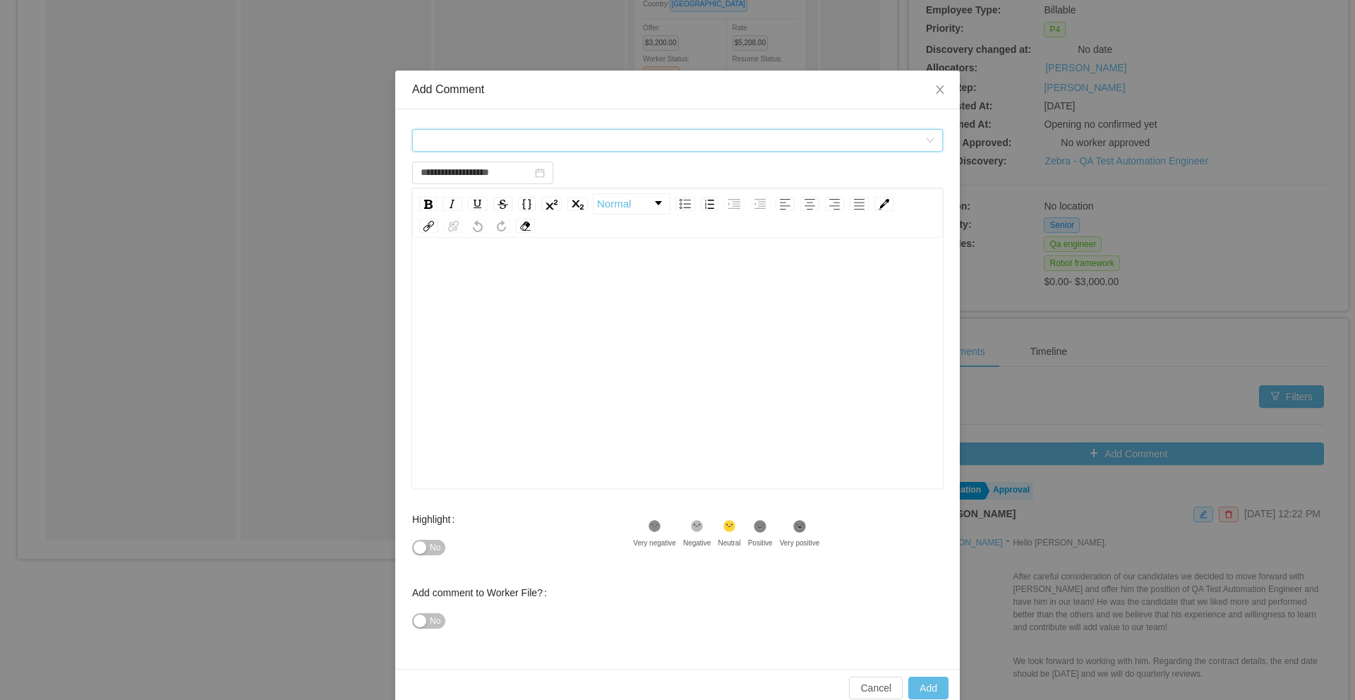
click at [536, 143] on div "Comment types" at bounding box center [673, 140] width 505 height 21
type input "**********"
click at [936, 92] on icon "icon: close" at bounding box center [940, 89] width 8 height 8
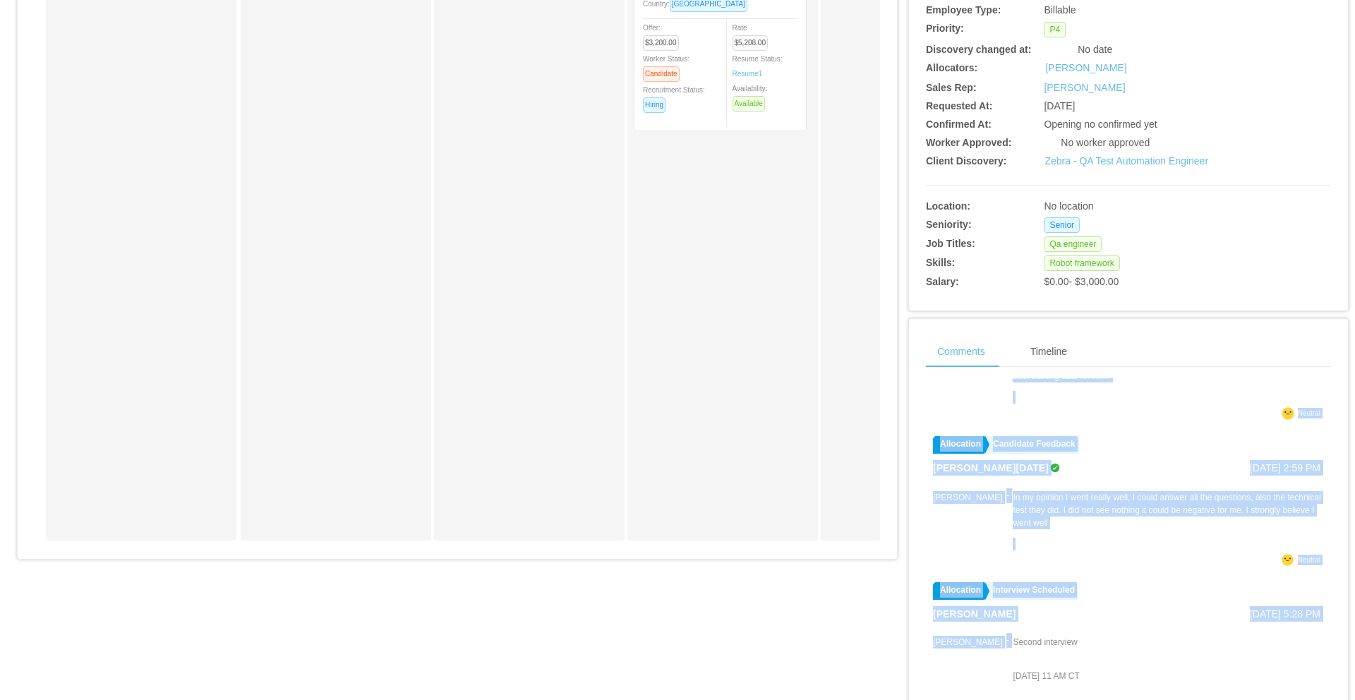
scroll to position [128, 0]
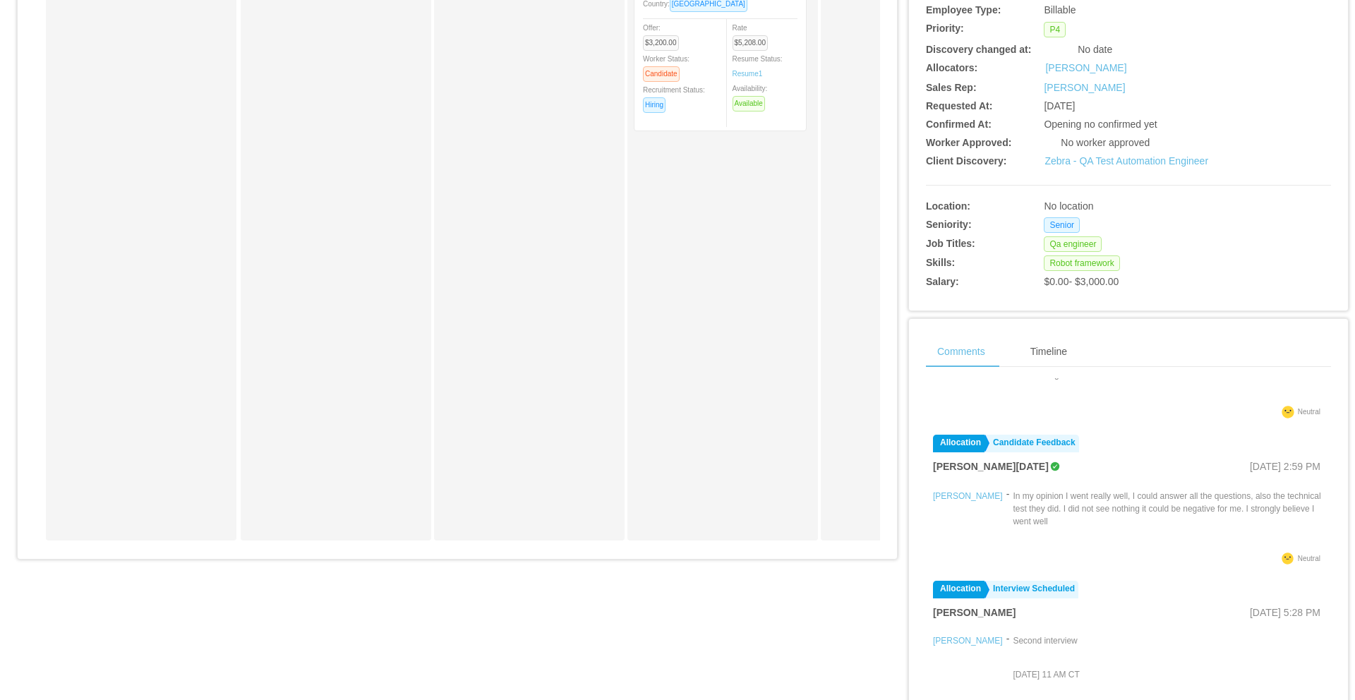
drag, startPoint x: 968, startPoint y: 547, endPoint x: 1068, endPoint y: 399, distance: 177.9
click at [1068, 399] on div "Hello [PERSON_NAME], After careful consideration of our candidates we decided t…" at bounding box center [1168, 297] width 311 height 212
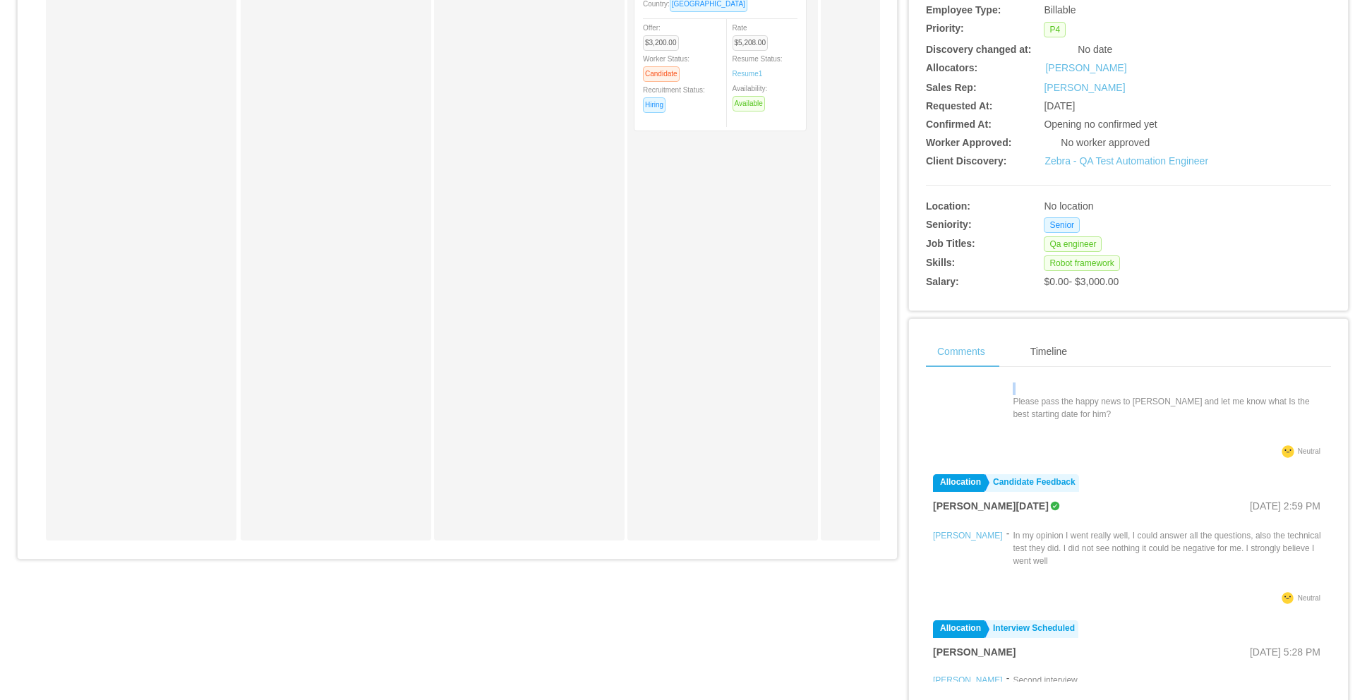
scroll to position [87, 0]
copy div "Hello [PERSON_NAME], After careful consideration of our candidates we decided t…"
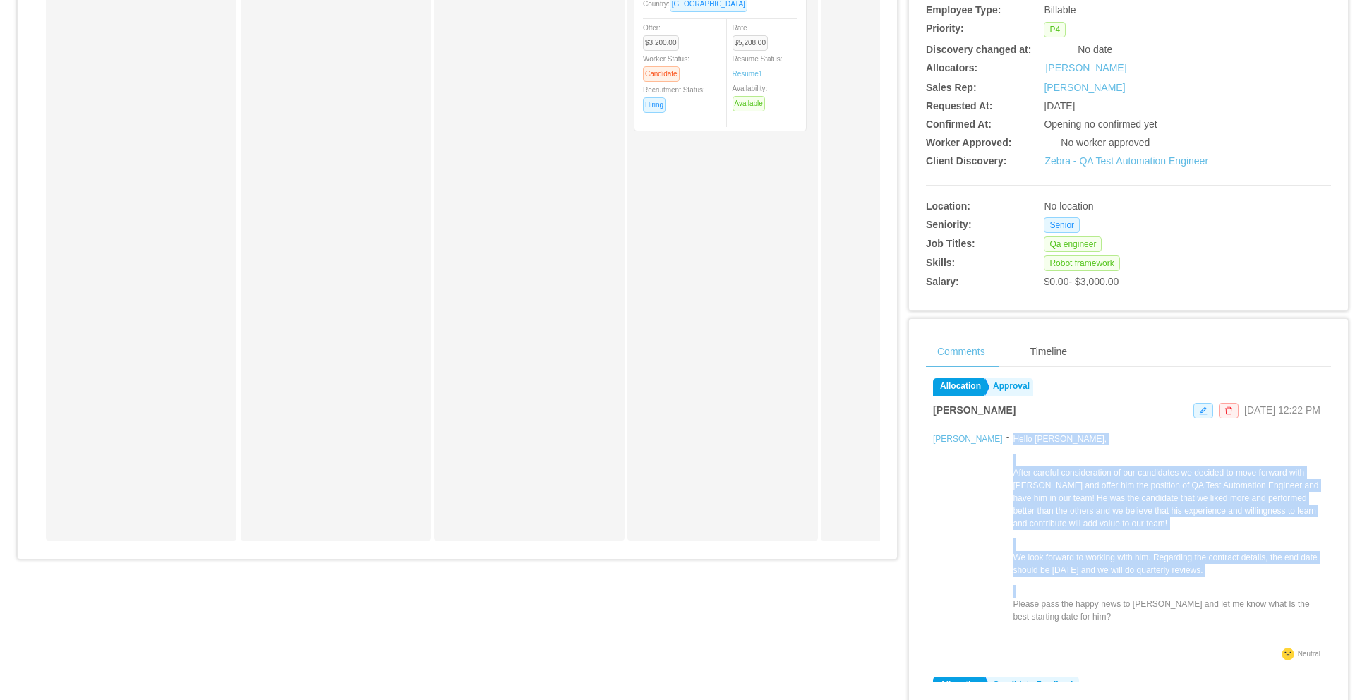
scroll to position [77, 0]
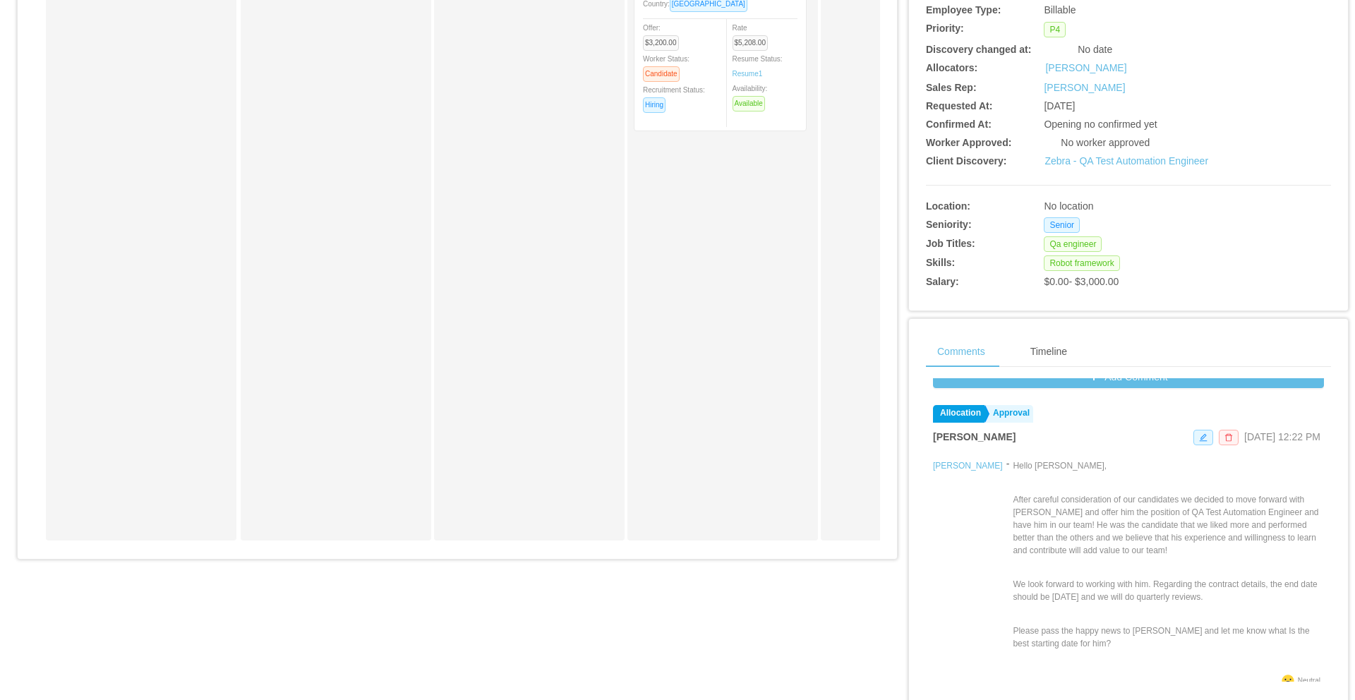
click at [1224, 440] on icon "icon: delete" at bounding box center [1228, 437] width 8 height 8
click at [1199, 407] on button "Remove" at bounding box center [1195, 402] width 48 height 17
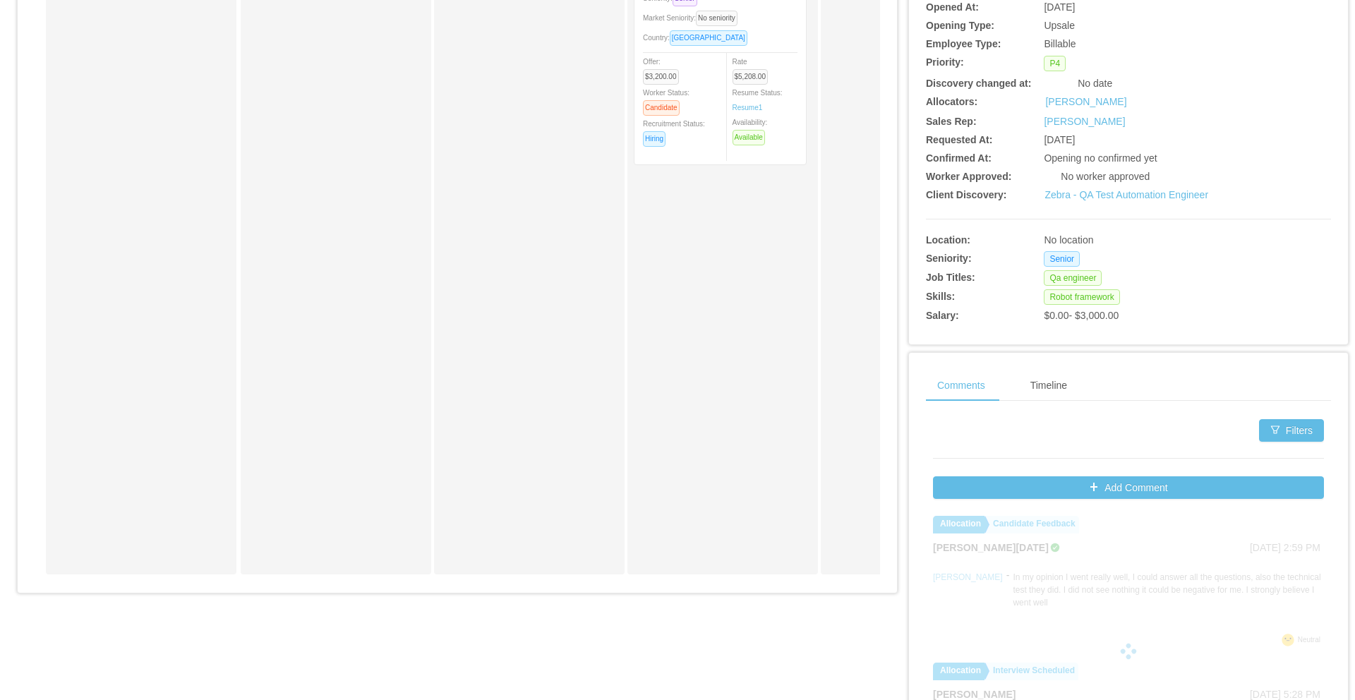
scroll to position [279, 0]
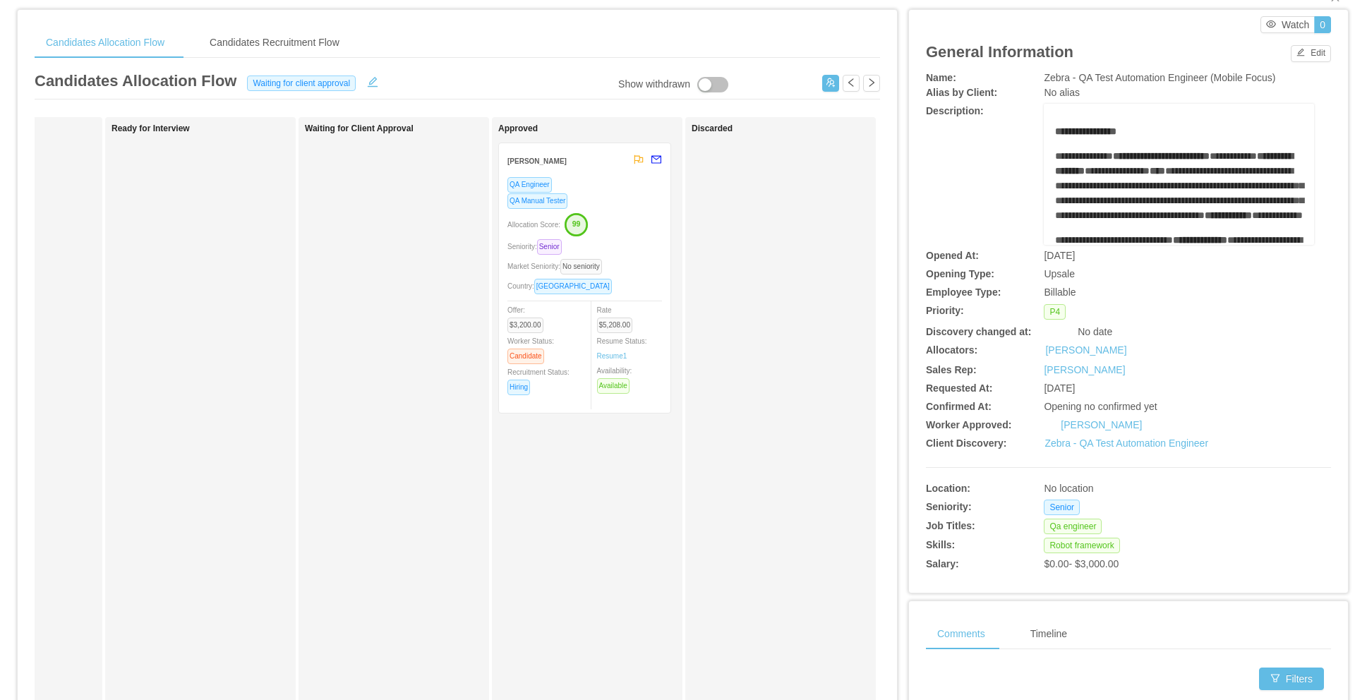
scroll to position [0, 349]
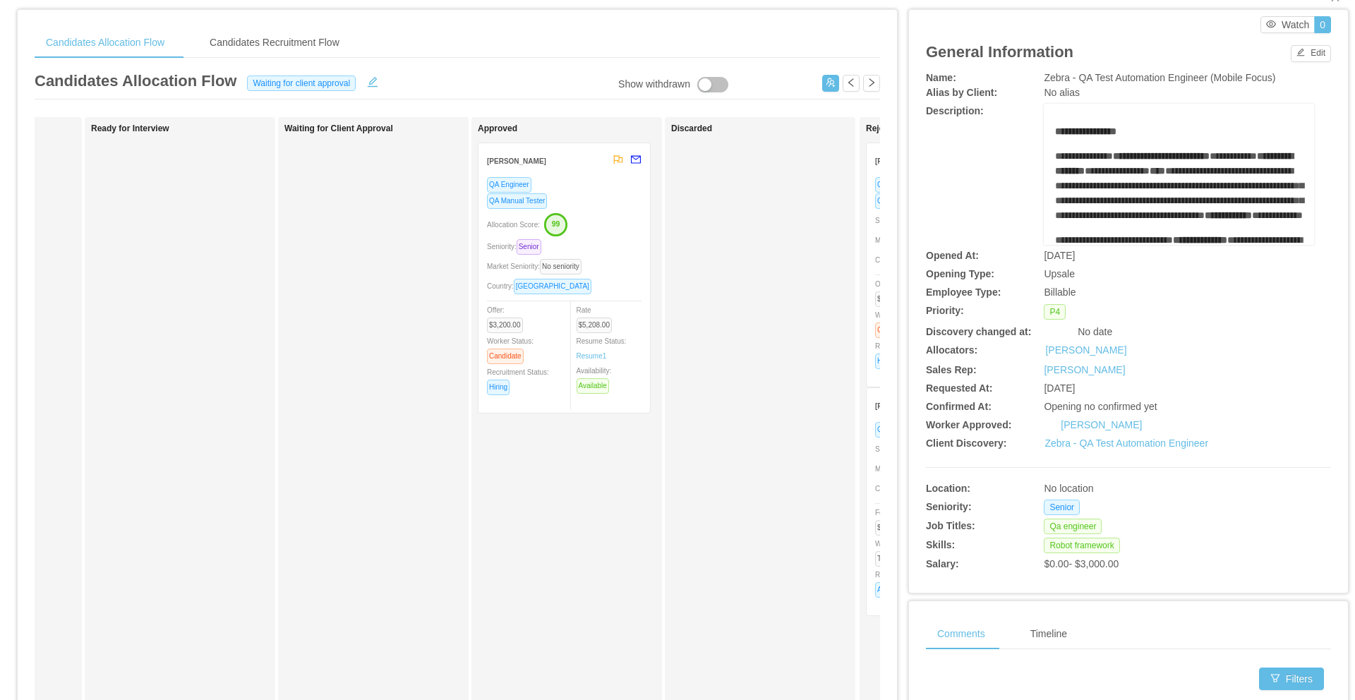
click at [601, 208] on div "QA Manual Tester" at bounding box center [564, 201] width 155 height 16
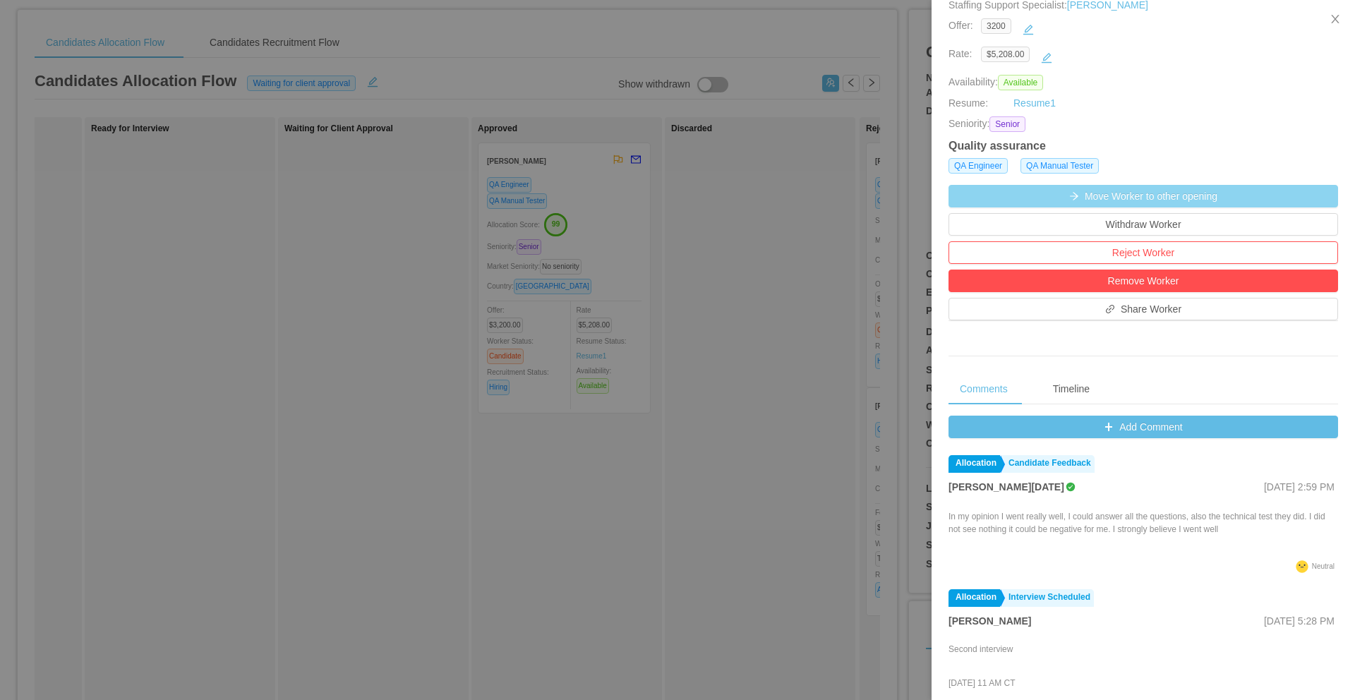
scroll to position [402, 0]
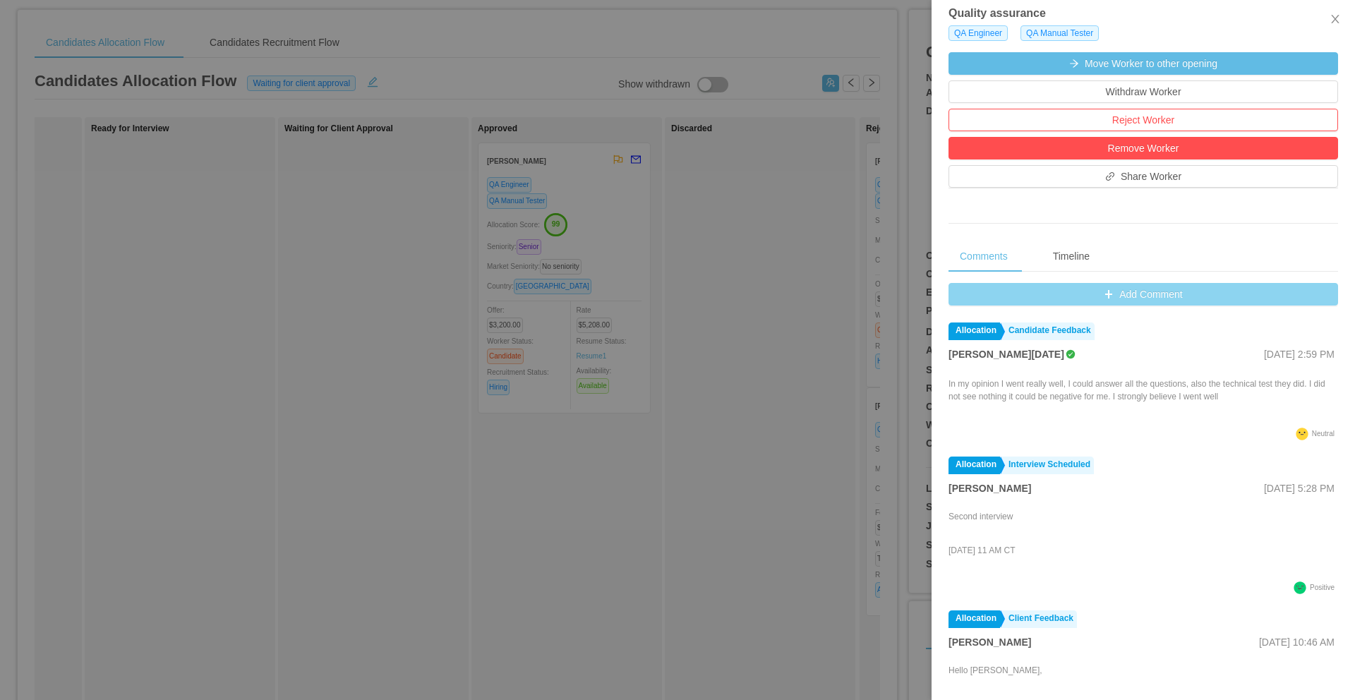
click at [1106, 293] on button "Add Comment" at bounding box center [1143, 294] width 390 height 23
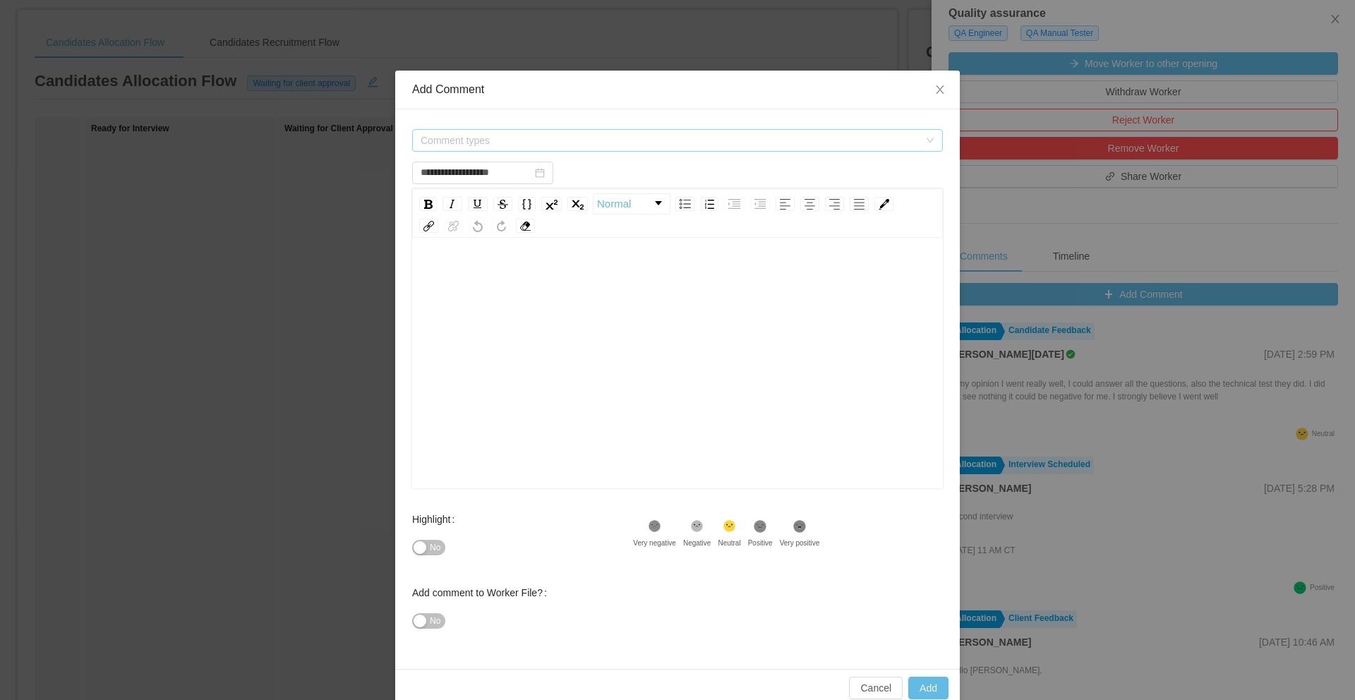
click at [543, 140] on span "Comment types" at bounding box center [670, 140] width 498 height 14
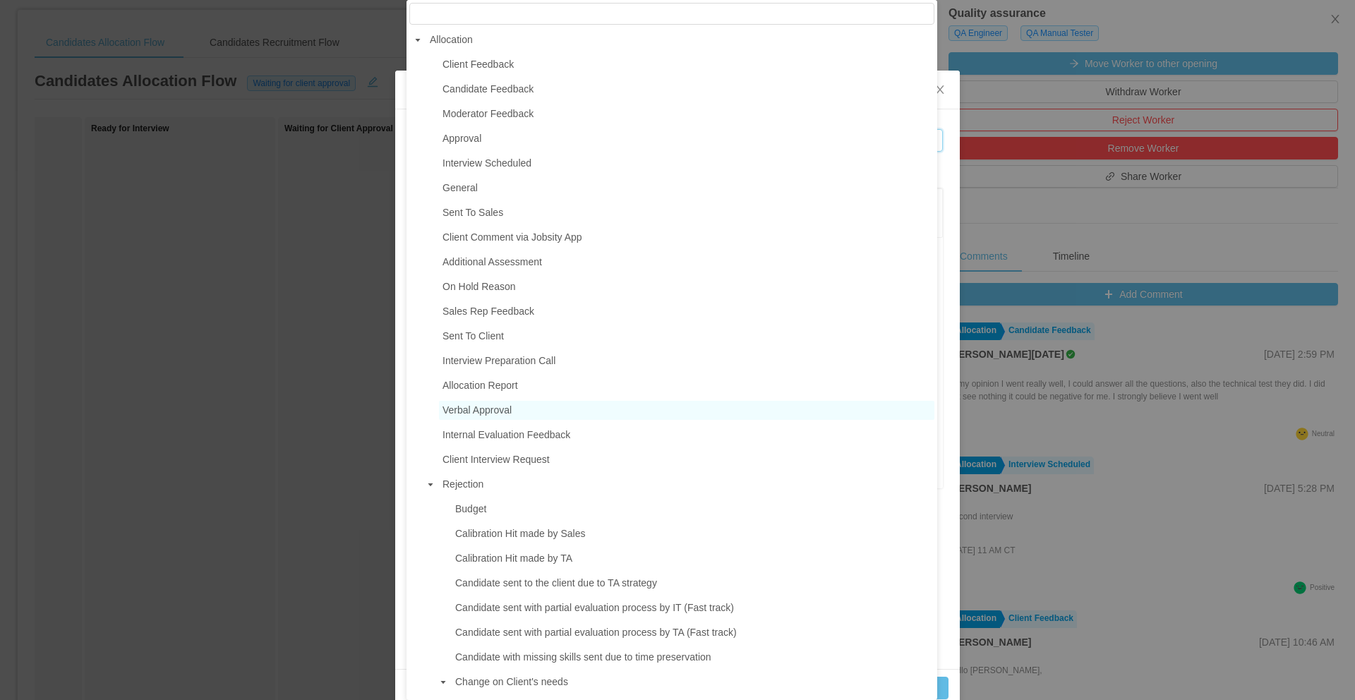
click at [500, 413] on span "Verbal Approval" at bounding box center [476, 409] width 69 height 11
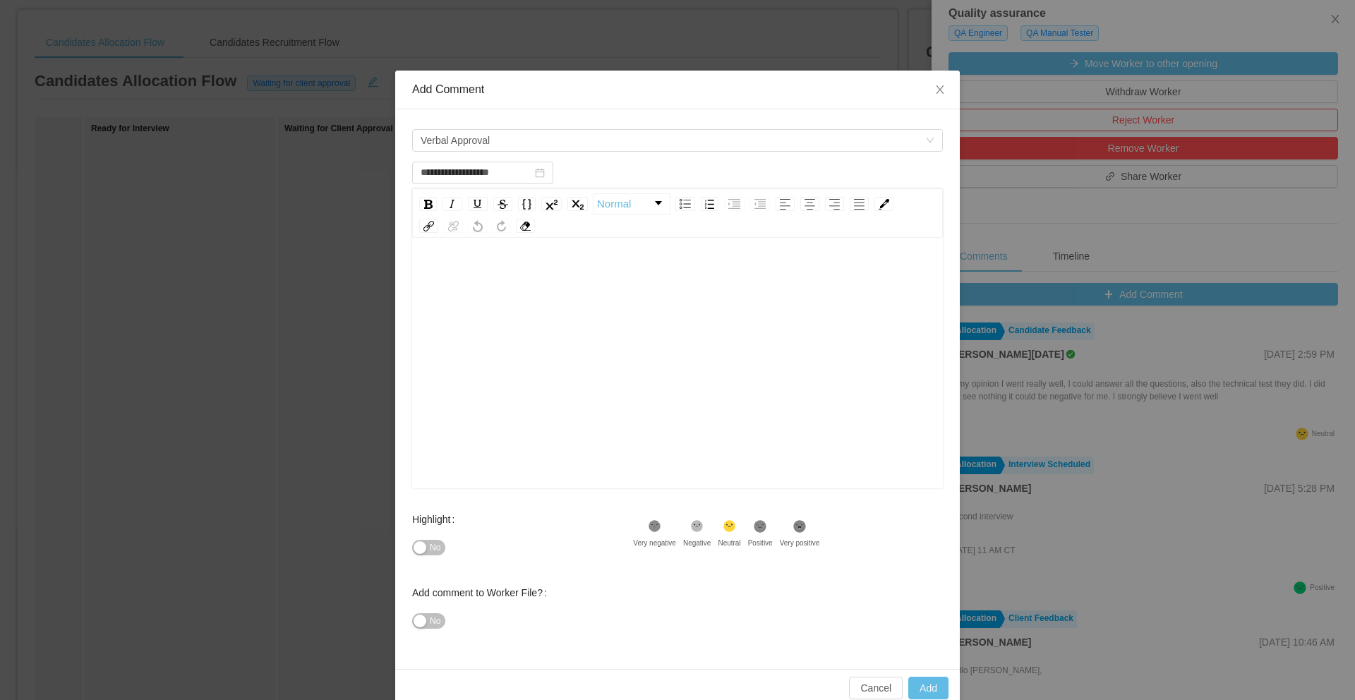
click at [569, 284] on div "rdw-editor" at bounding box center [677, 276] width 509 height 28
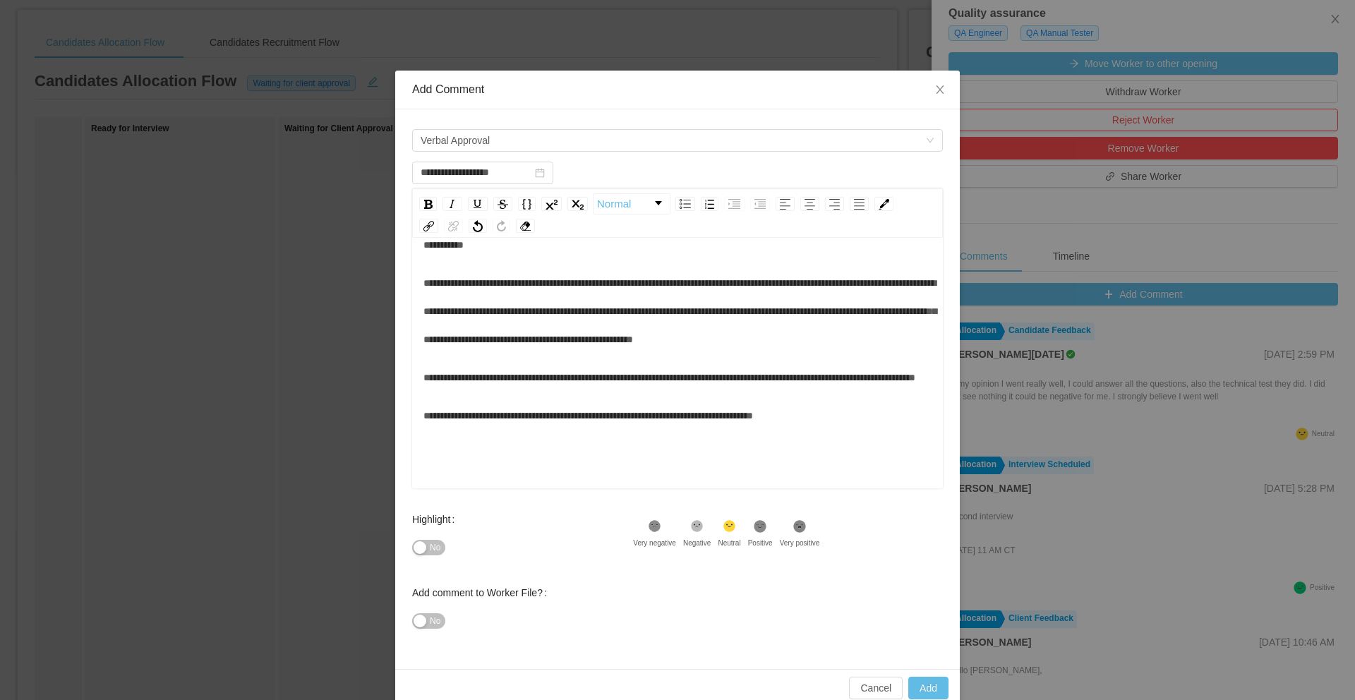
scroll to position [23, 0]
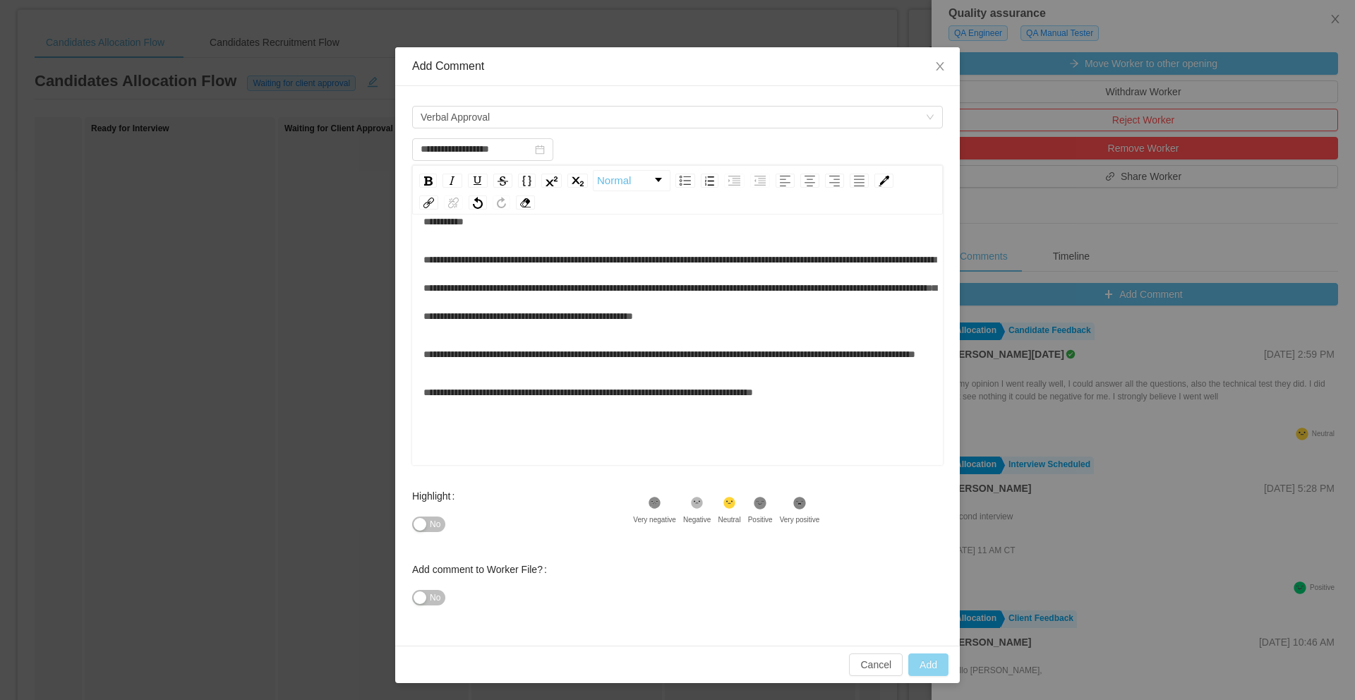
type input "**********"
click at [926, 658] on button "Add" at bounding box center [928, 664] width 40 height 23
